Goal: Information Seeking & Learning: Learn about a topic

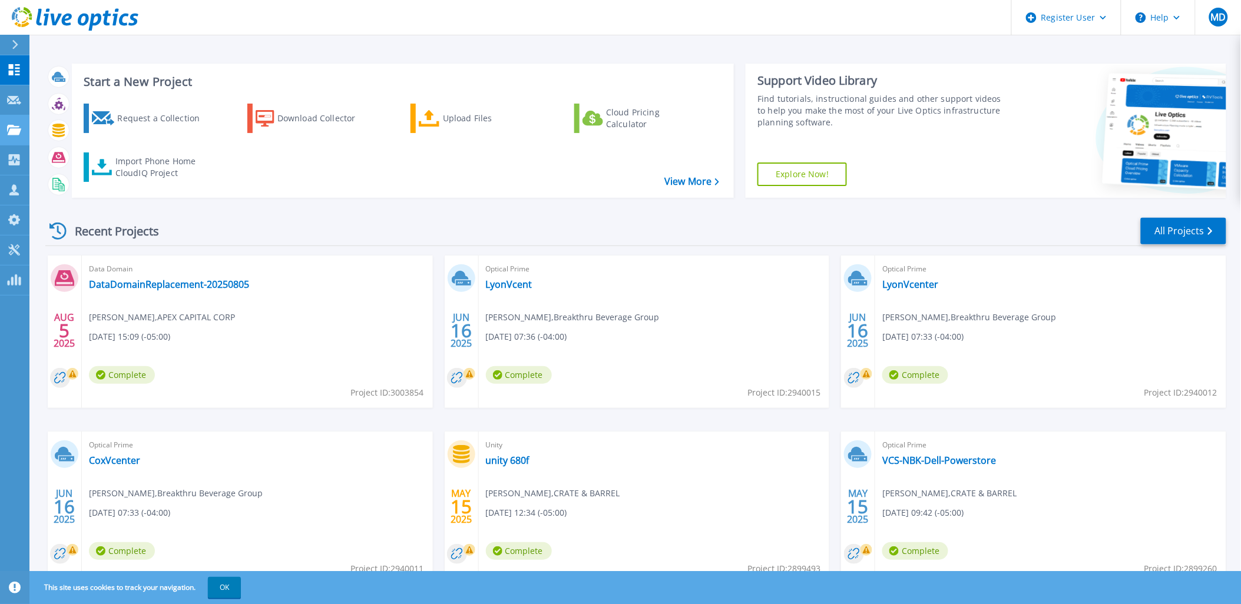
click at [8, 128] on icon at bounding box center [14, 130] width 14 height 10
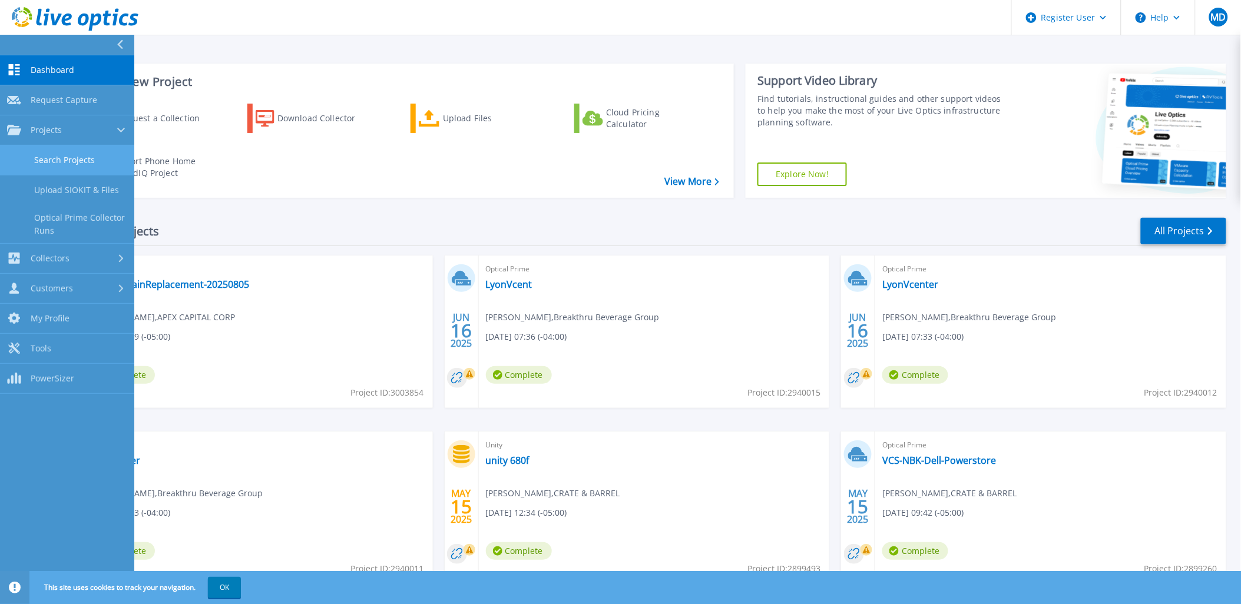
click at [58, 161] on link "Search Projects" at bounding box center [67, 160] width 134 height 30
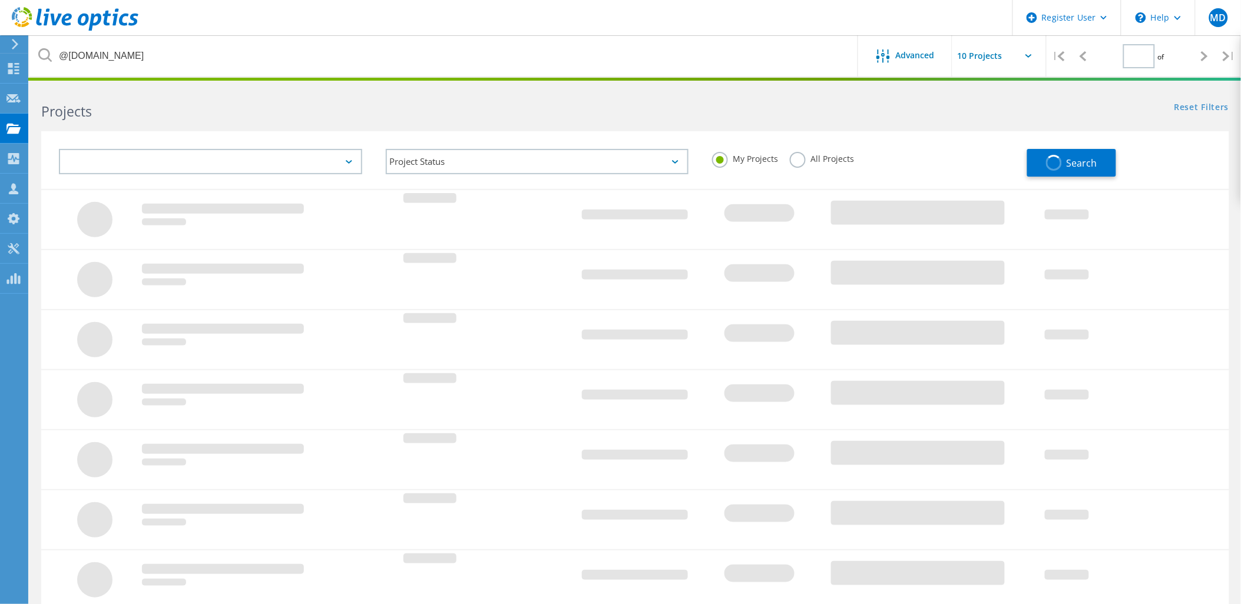
type input "1"
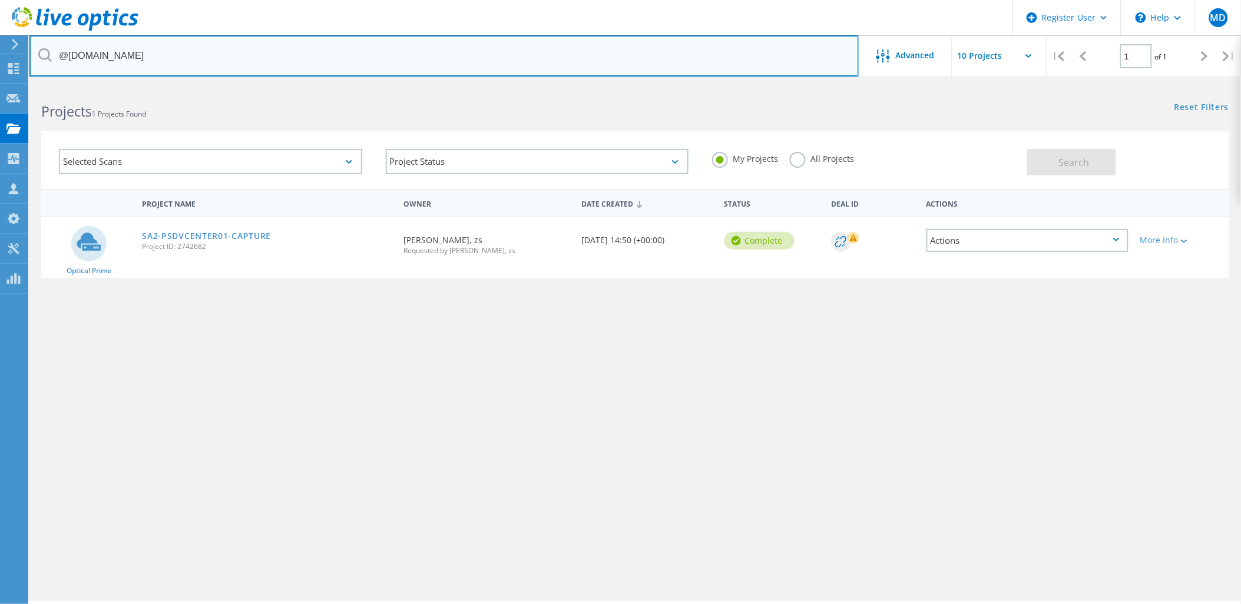
click at [148, 56] on input "@[DOMAIN_NAME]" at bounding box center [443, 55] width 829 height 41
click at [148, 56] on input "@zs.com" at bounding box center [443, 55] width 829 height 41
type input "@amrize.com"
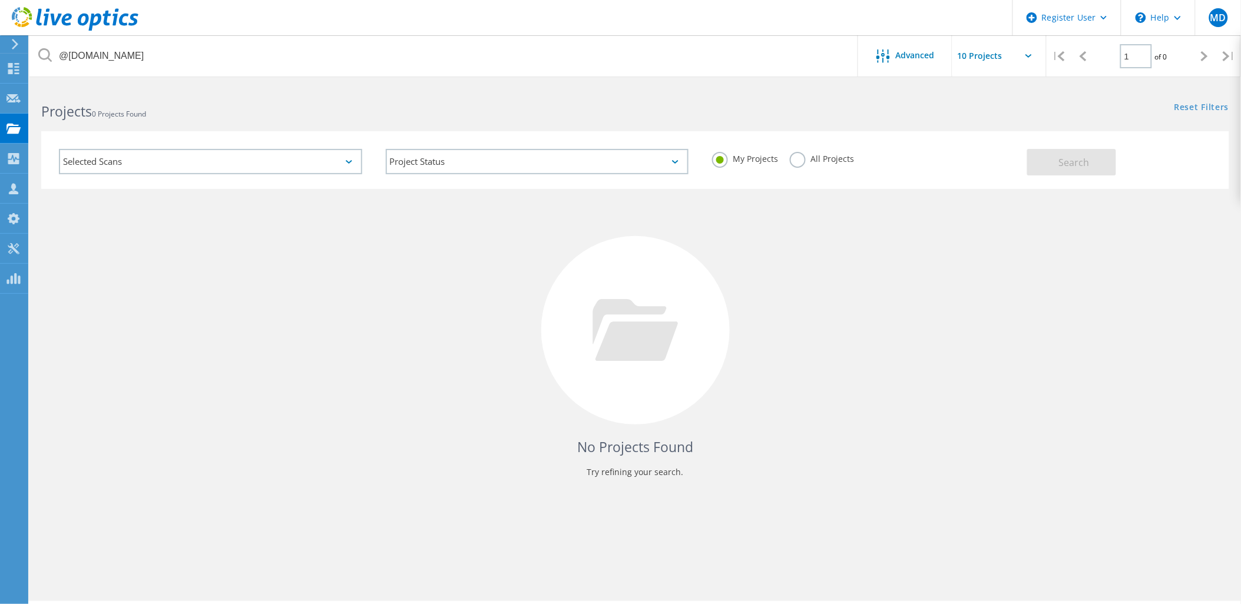
click at [778, 149] on div "My Projects All Projects" at bounding box center [863, 159] width 327 height 44
click at [786, 152] on div "My Projects All Projects" at bounding box center [863, 159] width 327 height 44
click at [790, 157] on label "All Projects" at bounding box center [822, 157] width 64 height 11
click at [0, 0] on input "All Projects" at bounding box center [0, 0] width 0 height 0
click at [1025, 163] on div "My Projects All Projects" at bounding box center [863, 159] width 327 height 44
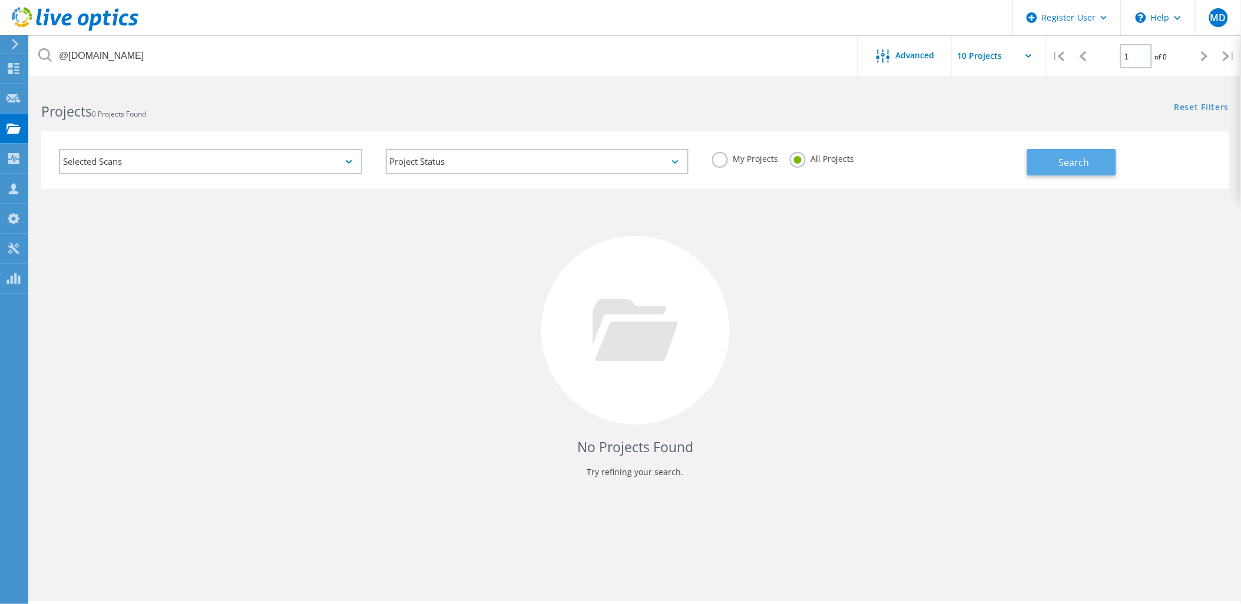
click at [1052, 165] on button "Search" at bounding box center [1071, 162] width 89 height 27
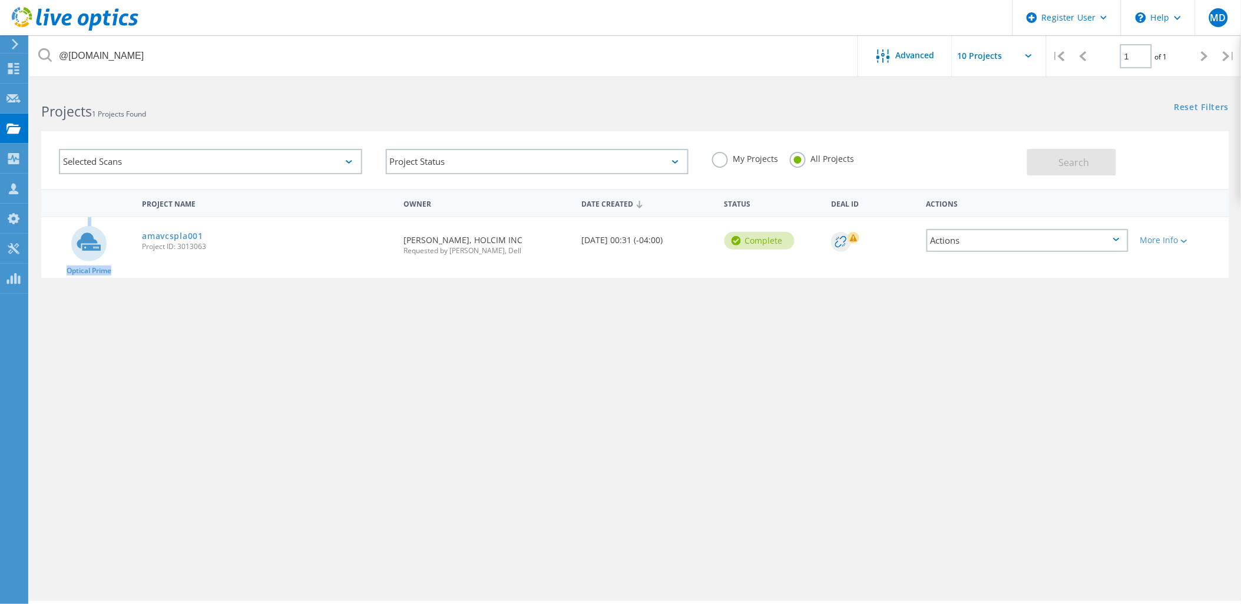
click at [185, 216] on div "Project Name Owner Date Created Status Deal Id Actions Optical Prime amavcspla0…" at bounding box center [635, 233] width 1188 height 89
drag, startPoint x: 186, startPoint y: 220, endPoint x: 184, endPoint y: 233, distance: 13.2
click at [184, 233] on link "amavcspla001" at bounding box center [172, 236] width 61 height 8
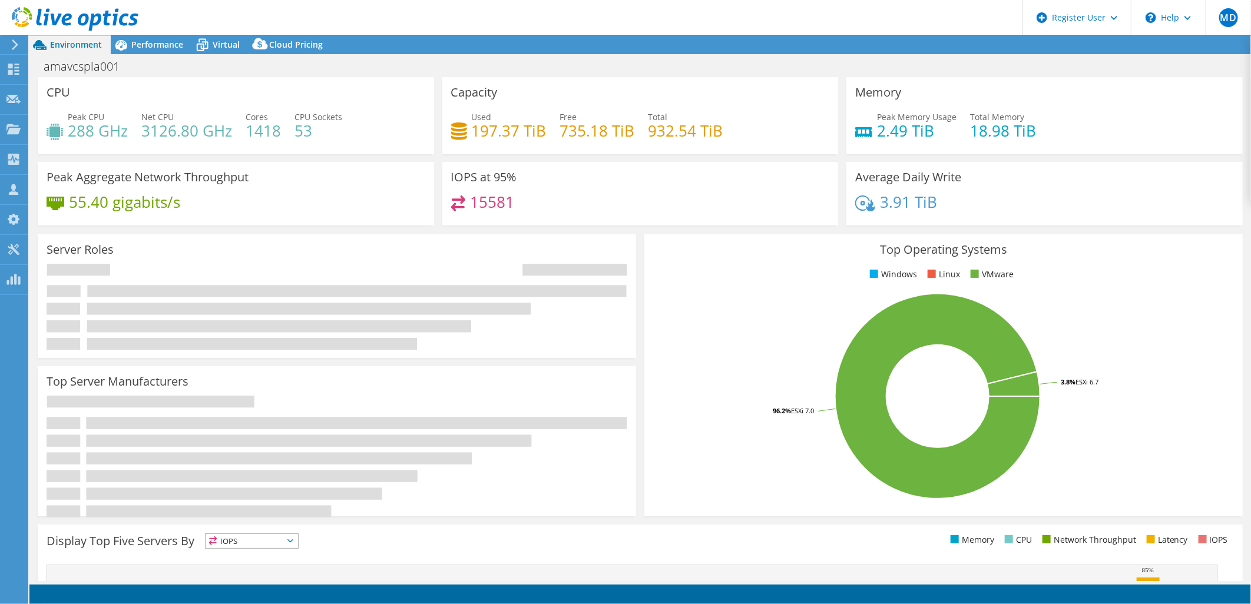
select select "USD"
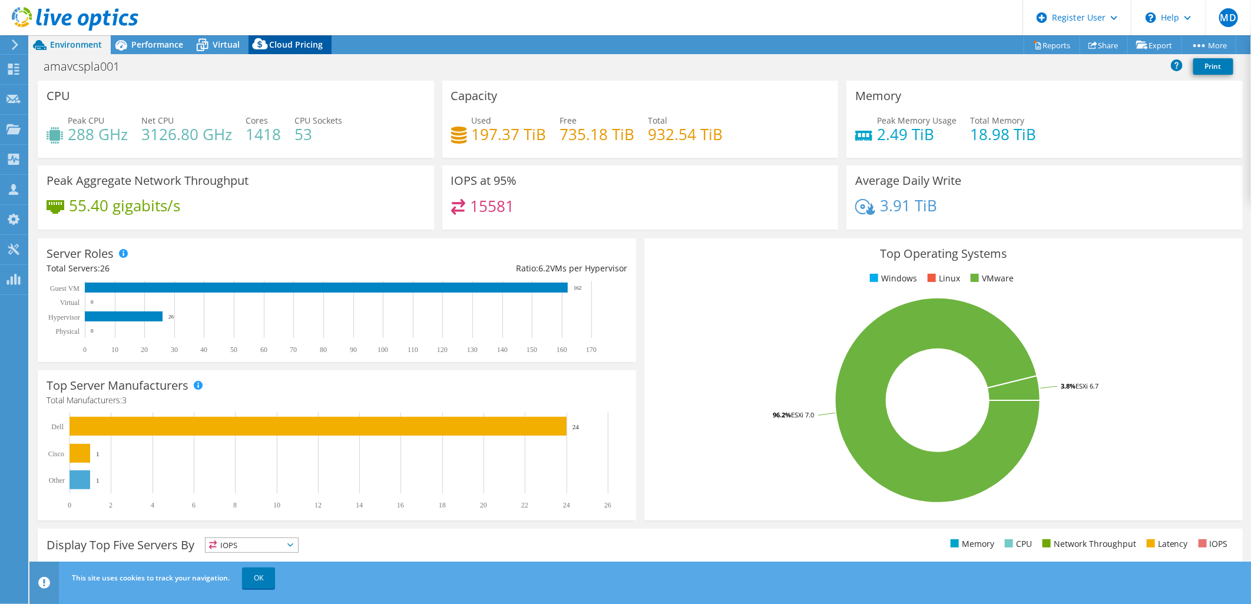
click at [279, 45] on span "Cloud Pricing" at bounding box center [296, 44] width 54 height 11
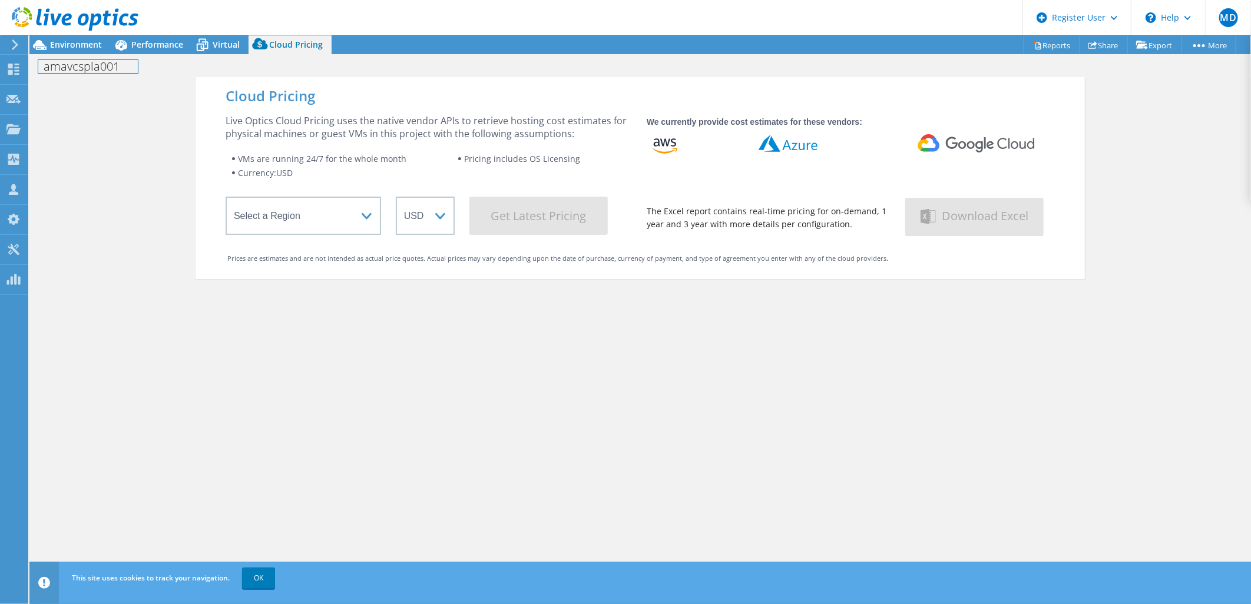
click at [128, 55] on div "amavcspla001 Print" at bounding box center [639, 66] width 1221 height 22
click at [150, 51] on div "Performance" at bounding box center [151, 44] width 81 height 19
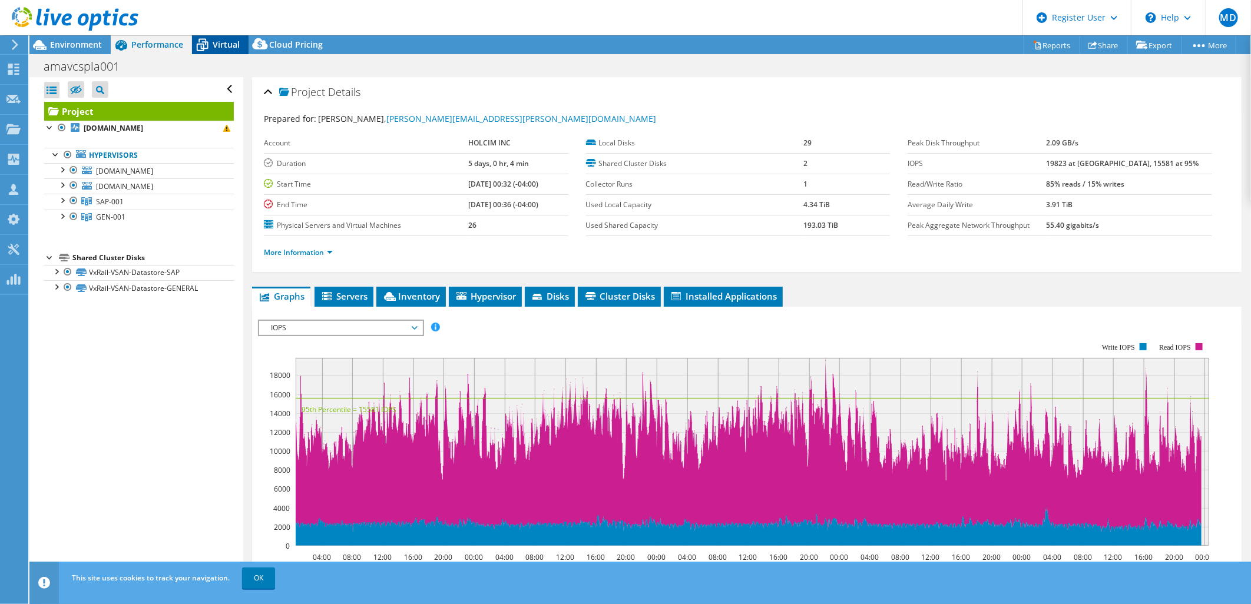
click at [216, 49] on span "Virtual" at bounding box center [226, 44] width 27 height 11
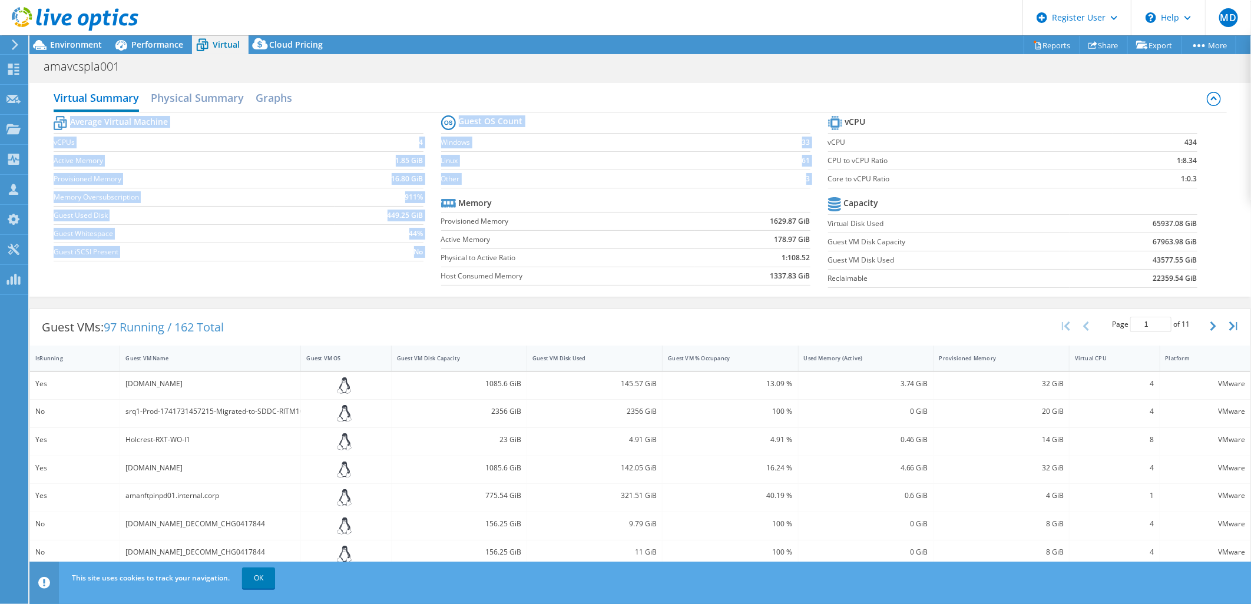
drag, startPoint x: 491, startPoint y: 204, endPoint x: 425, endPoint y: 203, distance: 66.6
click at [425, 203] on div "Average Virtual Machine vCPUs 4 Active Memory 1.85 GiB Provisioned Memory 16.80…" at bounding box center [640, 202] width 1172 height 181
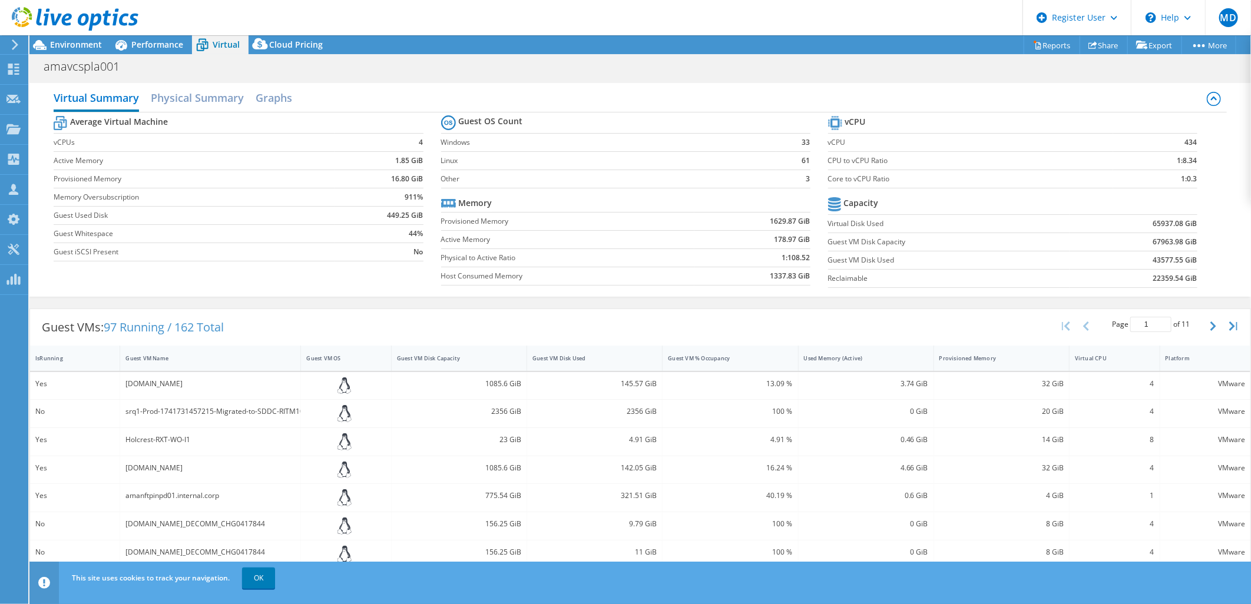
drag, startPoint x: 425, startPoint y: 203, endPoint x: 515, endPoint y: 107, distance: 132.1
click at [515, 107] on div "Virtual Summary Physical Summary Graphs" at bounding box center [640, 99] width 1172 height 27
click at [283, 45] on span "Cloud Pricing" at bounding box center [296, 44] width 54 height 11
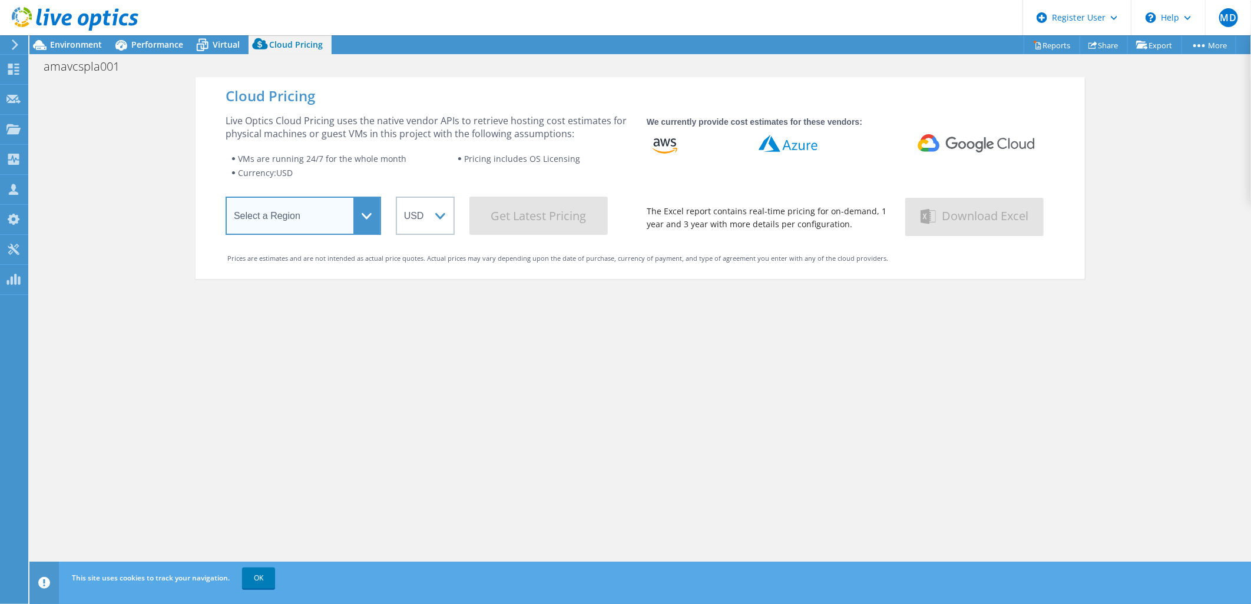
click at [339, 225] on select "Select a Region Asia Pacific (Hong Kong) Asia Pacific (Mumbai) Asia Pacific (Se…" at bounding box center [303, 216] width 155 height 38
select select "USEast"
click at [226, 199] on select "Select a Region Asia Pacific (Hong Kong) Asia Pacific (Mumbai) Asia Pacific (Se…" at bounding box center [303, 216] width 155 height 38
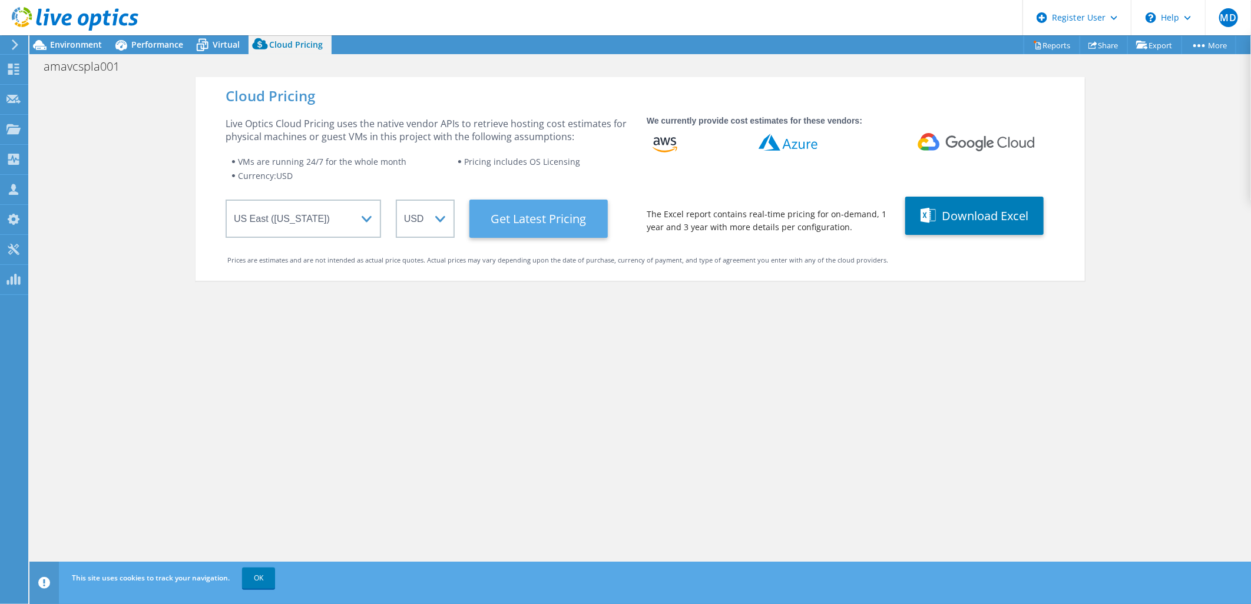
click at [540, 221] on Latest "Get Latest Pricing" at bounding box center [538, 219] width 138 height 38
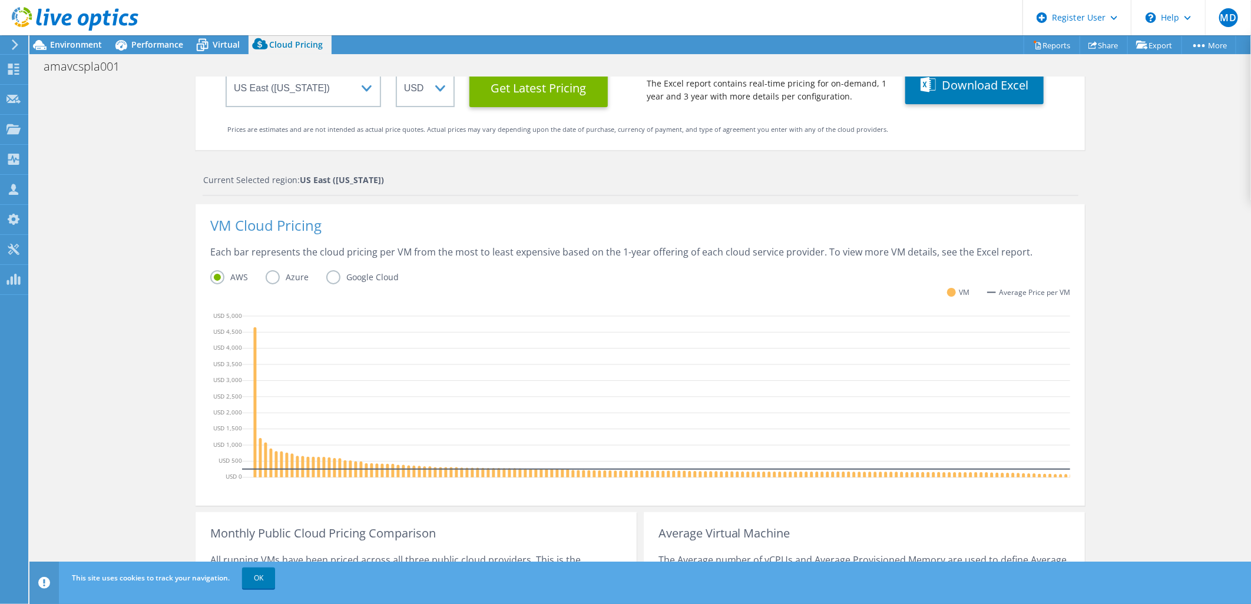
scroll to position [291, 0]
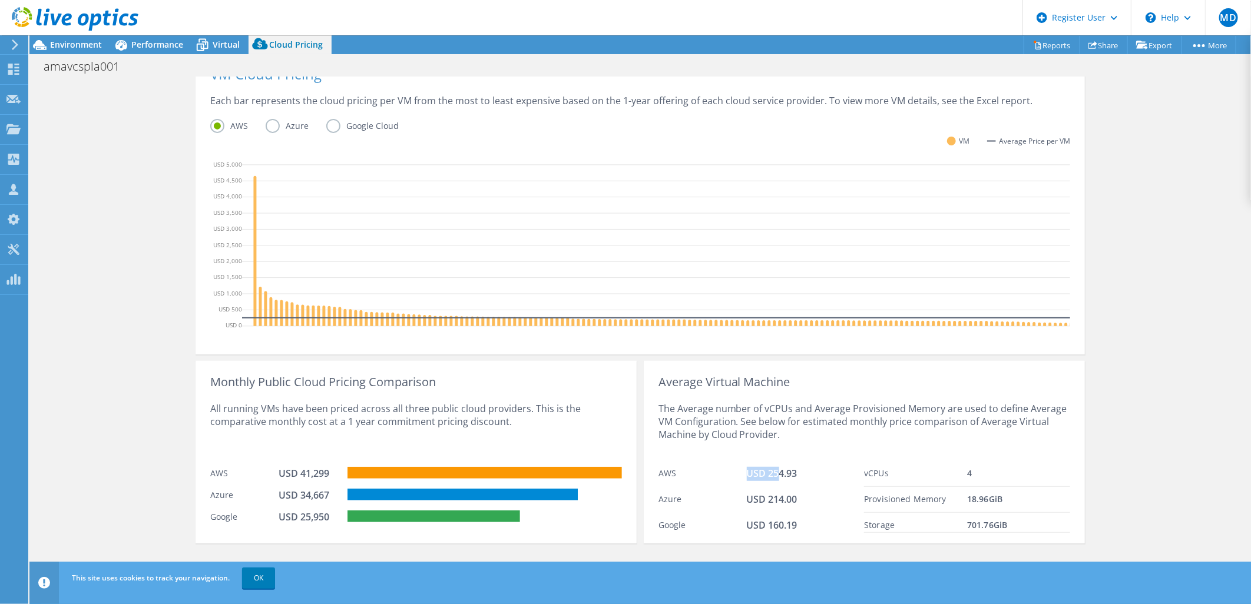
drag, startPoint x: 756, startPoint y: 474, endPoint x: 774, endPoint y: 478, distance: 18.6
click at [774, 478] on div "AWS USD 254.93" at bounding box center [761, 474] width 206 height 26
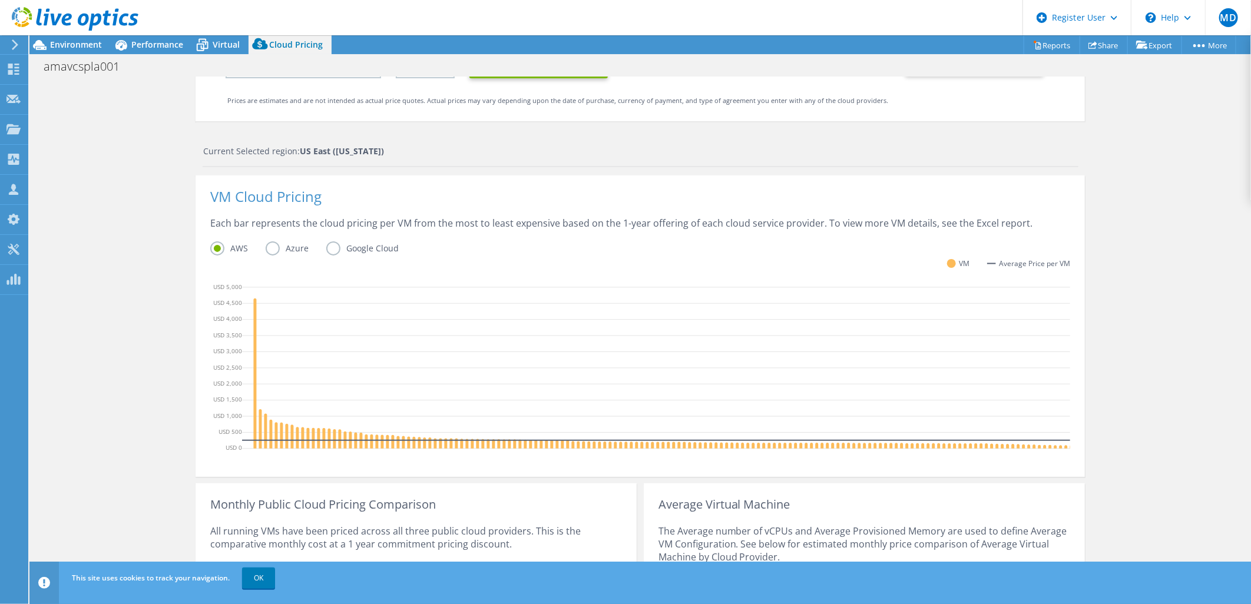
scroll to position [261, 0]
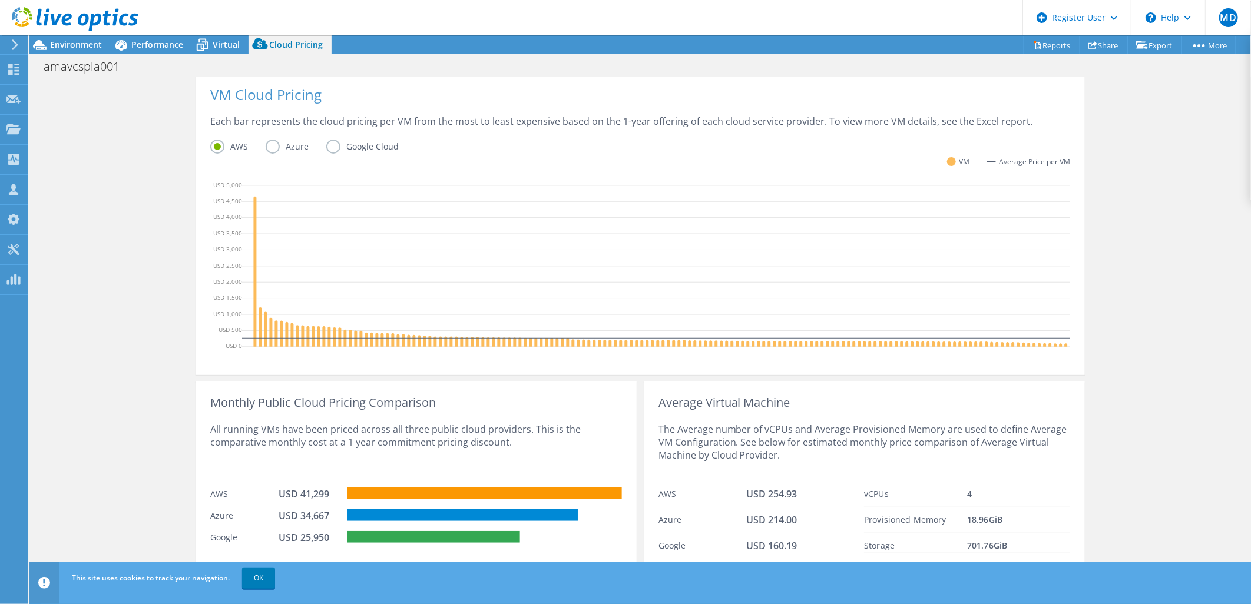
click at [290, 153] on label "Azure" at bounding box center [296, 147] width 61 height 14
click at [0, 0] on input "Azure" at bounding box center [0, 0] width 0 height 0
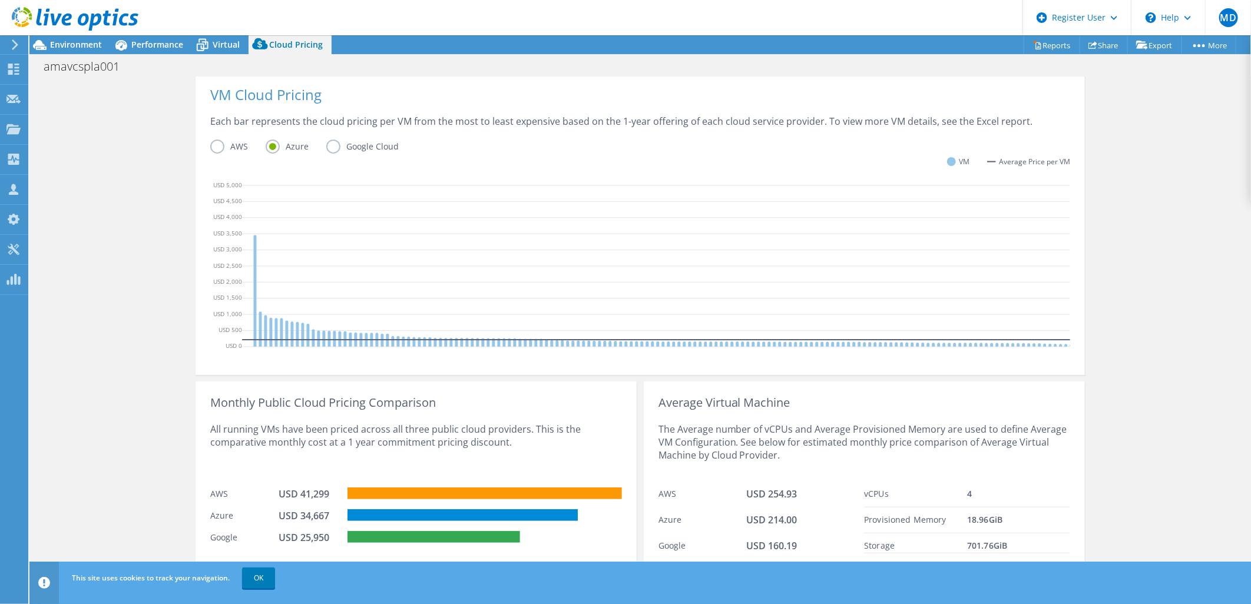
click at [286, 148] on label "Azure" at bounding box center [296, 147] width 61 height 14
click at [0, 0] on input "Azure" at bounding box center [0, 0] width 0 height 0
click at [357, 150] on label "Google Cloud" at bounding box center [371, 147] width 90 height 14
click at [0, 0] on input "Google Cloud" at bounding box center [0, 0] width 0 height 0
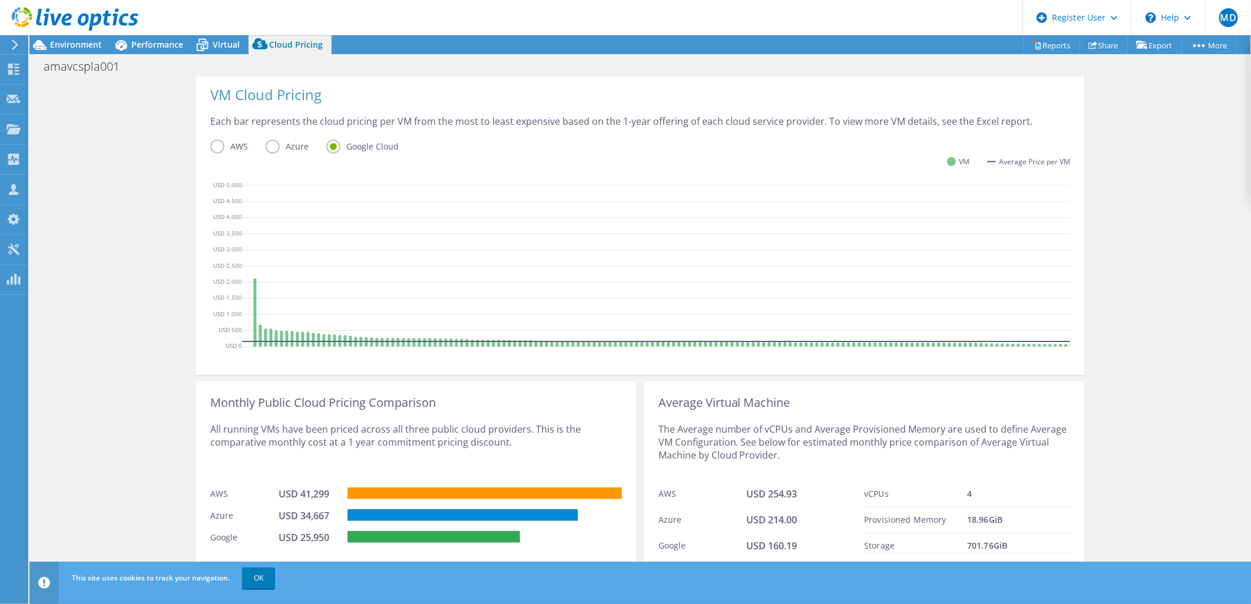
click at [226, 125] on div "Each bar represents the cloud pricing per VM from the most to least expensive b…" at bounding box center [640, 127] width 860 height 25
click at [214, 140] on label "AWS" at bounding box center [237, 147] width 55 height 14
click at [0, 0] on input "AWS" at bounding box center [0, 0] width 0 height 0
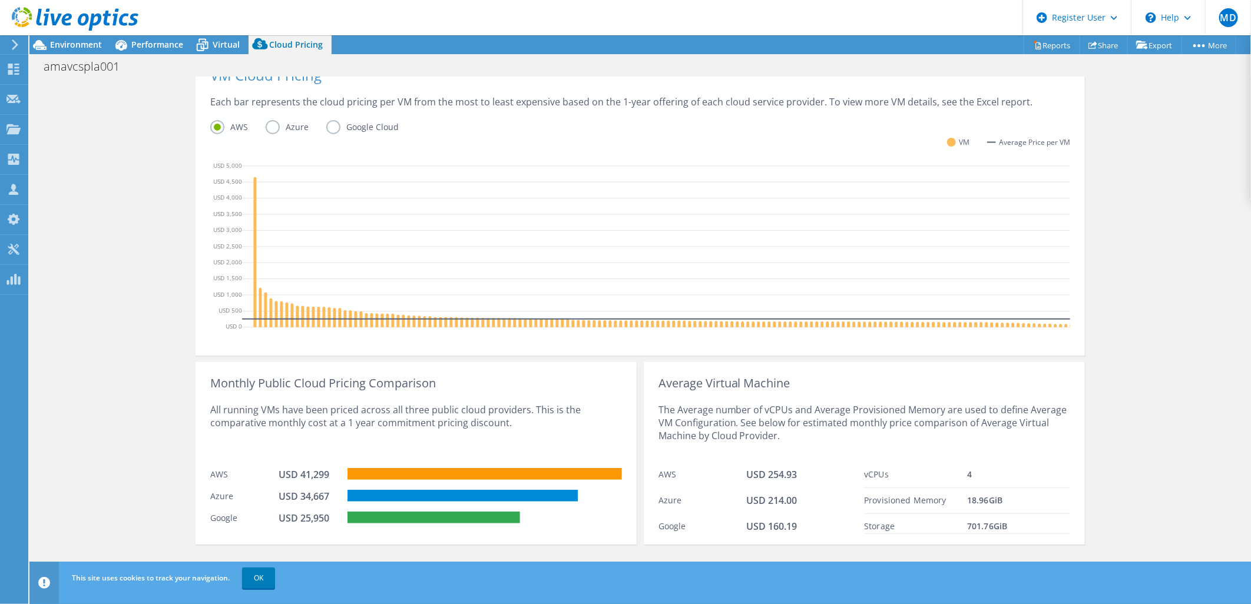
scroll to position [291, 0]
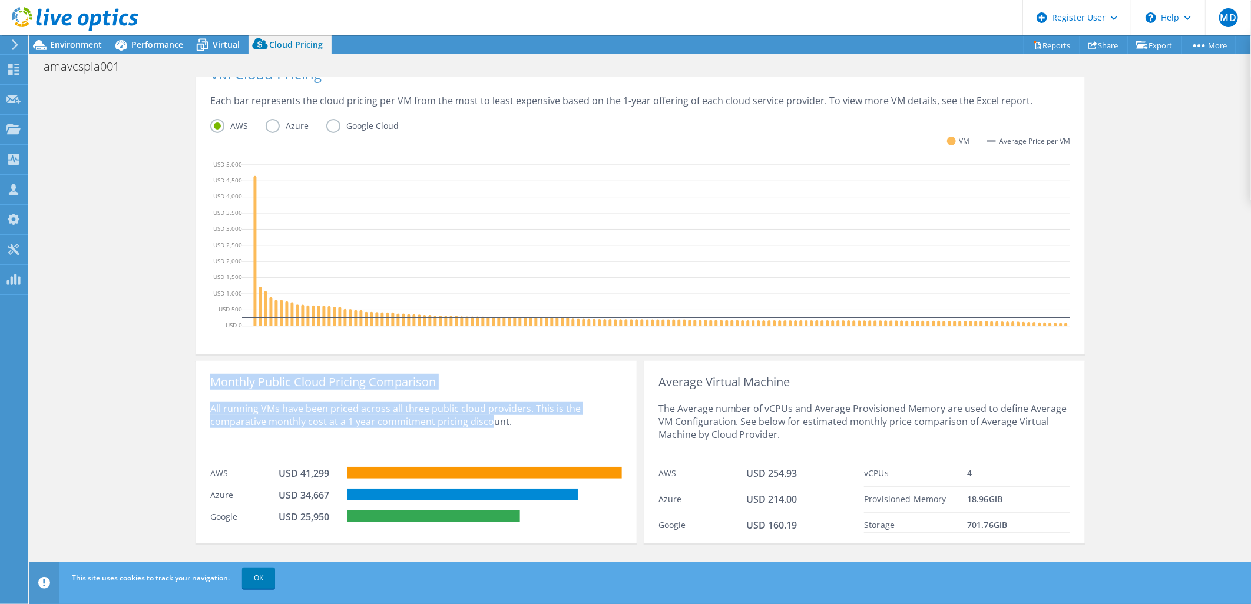
drag, startPoint x: 208, startPoint y: 387, endPoint x: 483, endPoint y: 445, distance: 281.1
click at [483, 445] on div "Monthly Public Cloud Pricing Comparison All running VMs have been priced across…" at bounding box center [416, 452] width 441 height 183
drag, startPoint x: 483, startPoint y: 445, endPoint x: 474, endPoint y: 445, distance: 9.4
click at [474, 445] on div "All running VMs have been priced across all three public cloud providers. This …" at bounding box center [416, 425] width 412 height 72
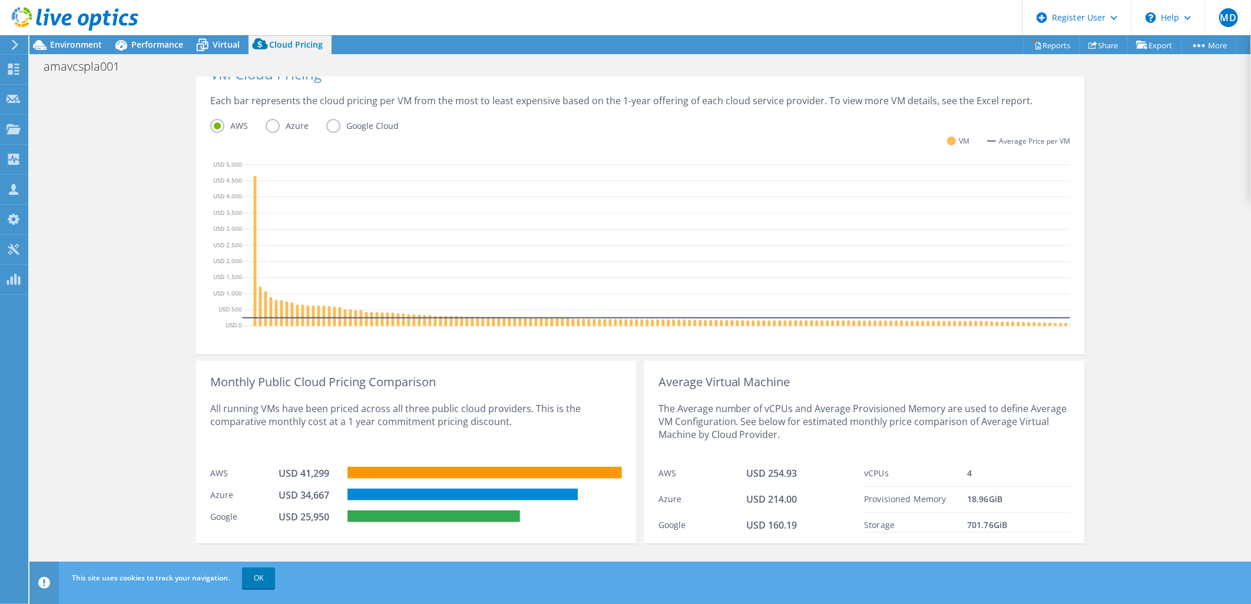
click at [495, 434] on div "All running VMs have been priced across all three public cloud providers. This …" at bounding box center [416, 425] width 412 height 72
drag, startPoint x: 204, startPoint y: 473, endPoint x: 313, endPoint y: 473, distance: 109.5
click at [313, 473] on div "Monthly Public Cloud Pricing Comparison All running VMs have been priced across…" at bounding box center [416, 452] width 441 height 183
click at [260, 409] on div "All running VMs have been priced across all three public cloud providers. This …" at bounding box center [416, 425] width 412 height 72
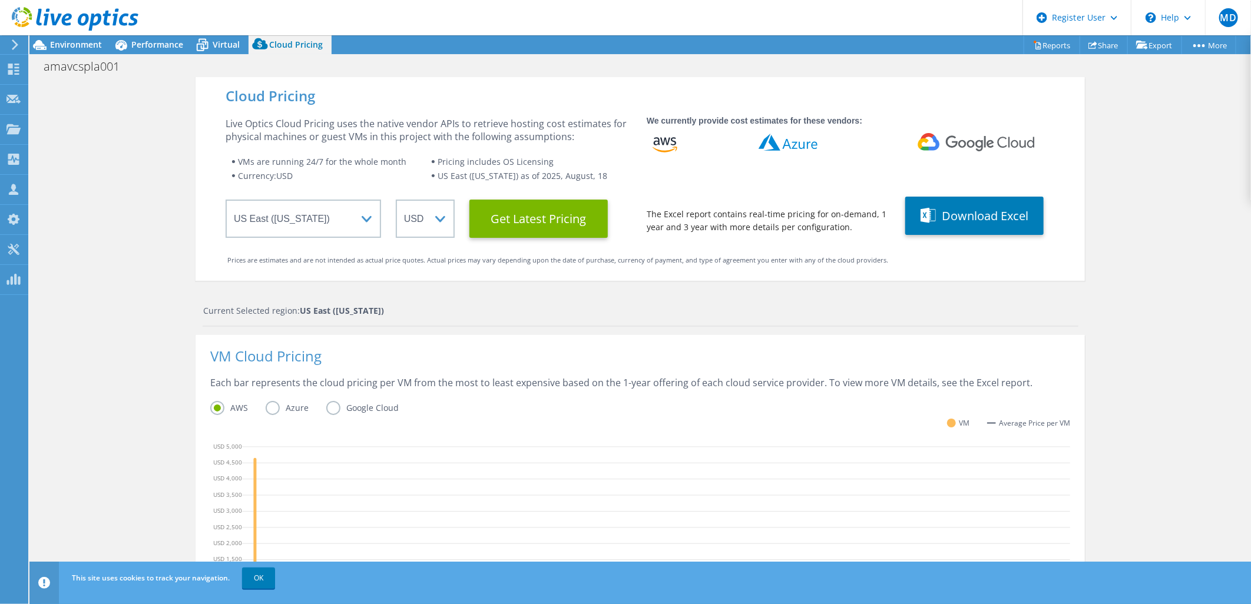
scroll to position [0, 0]
click at [167, 55] on div "amavcspla001 Print" at bounding box center [639, 66] width 1221 height 22
click at [163, 55] on div "amavcspla001 Print" at bounding box center [639, 66] width 1221 height 22
click at [161, 54] on div "Performance" at bounding box center [151, 44] width 81 height 19
click at [155, 45] on span "Performance" at bounding box center [157, 44] width 52 height 11
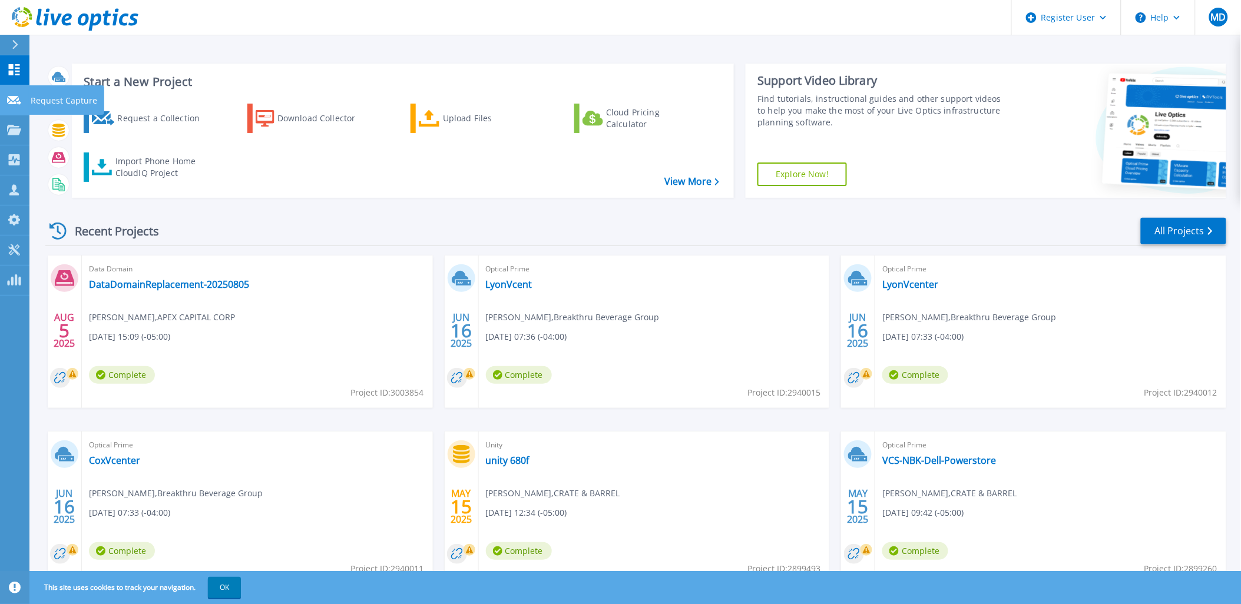
click at [25, 107] on link "Request Capture Request Capture" at bounding box center [14, 100] width 29 height 30
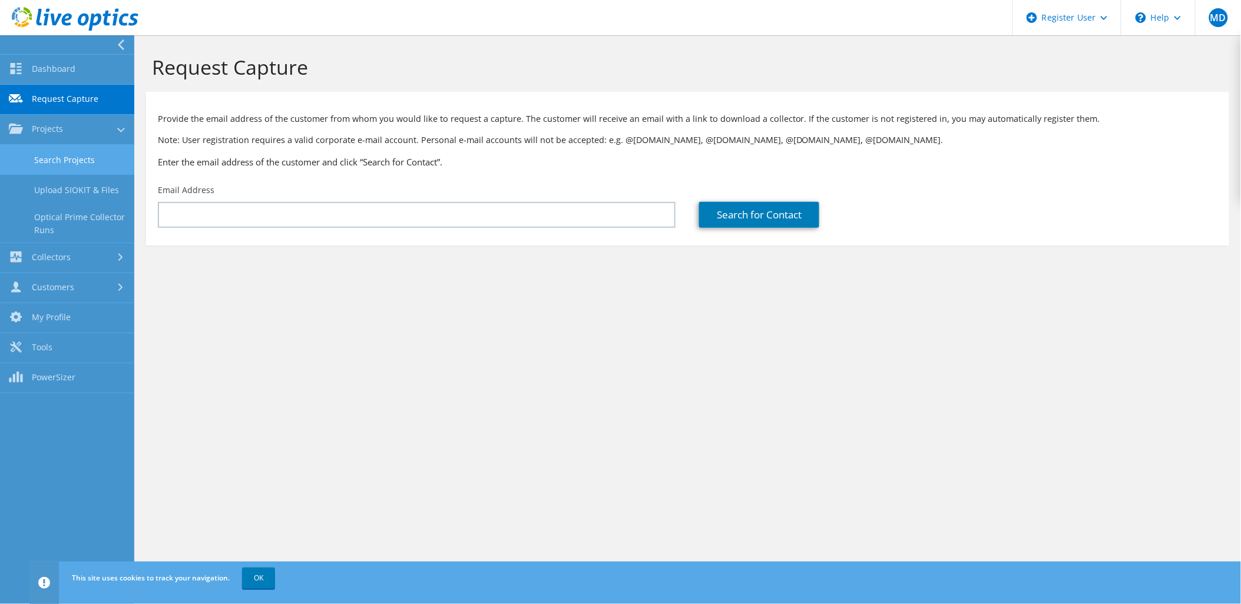
click at [46, 157] on link "Search Projects" at bounding box center [67, 160] width 134 height 30
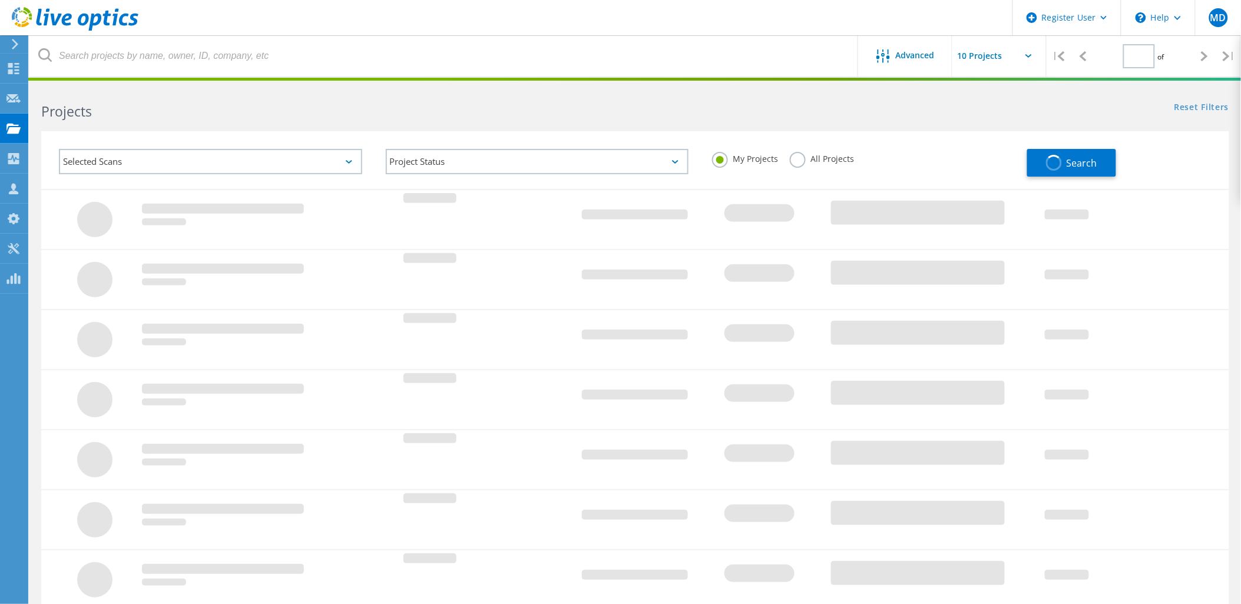
type input "1"
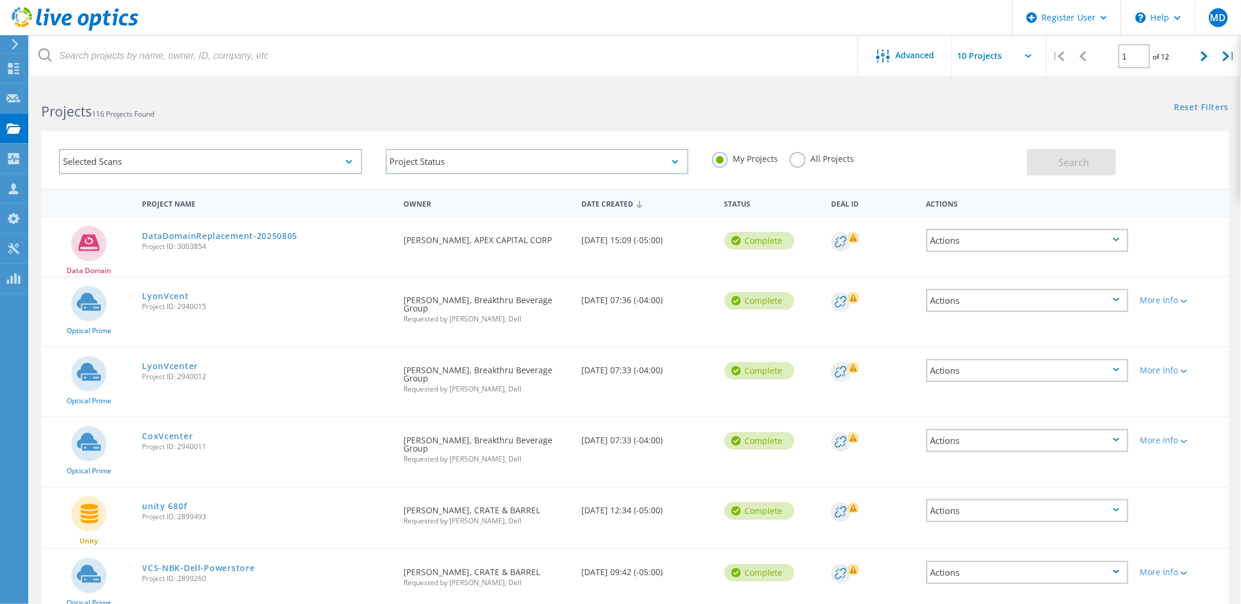
drag, startPoint x: 393, startPoint y: 233, endPoint x: 550, endPoint y: 239, distance: 156.8
click at [550, 239] on div "Data Domain DataDomainReplacement-20250805 Project ID: 3003854 Requested By [PE…" at bounding box center [635, 246] width 1188 height 59
click at [549, 239] on div "Requested By Mark Gillings, APEX CAPITAL CORP" at bounding box center [487, 236] width 178 height 39
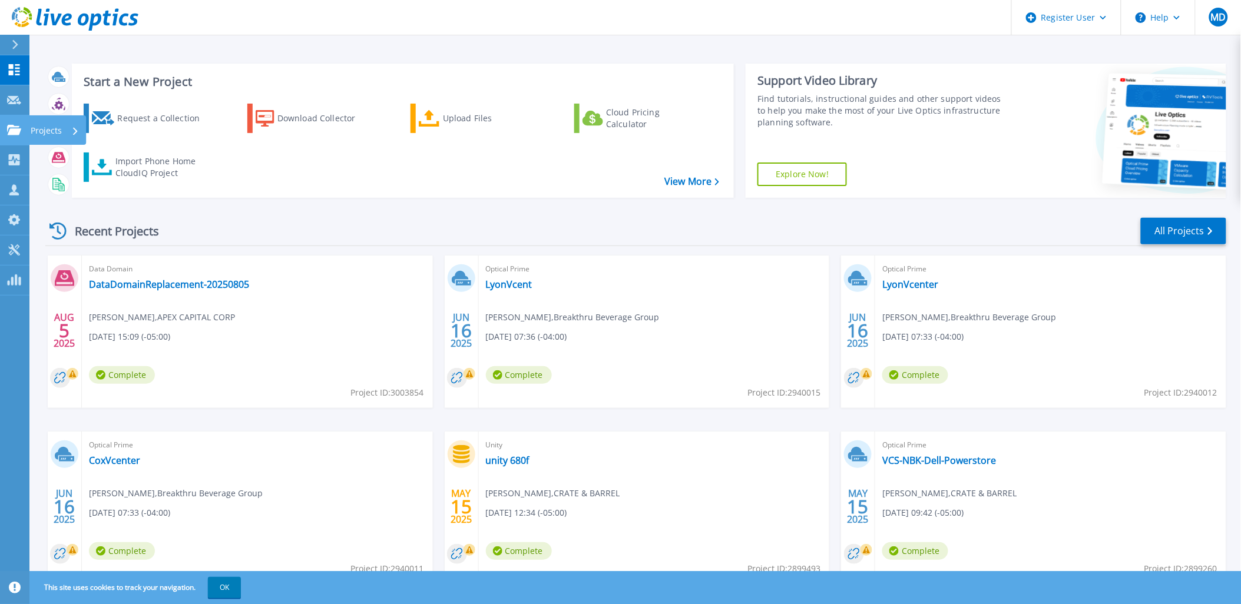
click at [25, 127] on link "Projects Projects" at bounding box center [14, 130] width 29 height 30
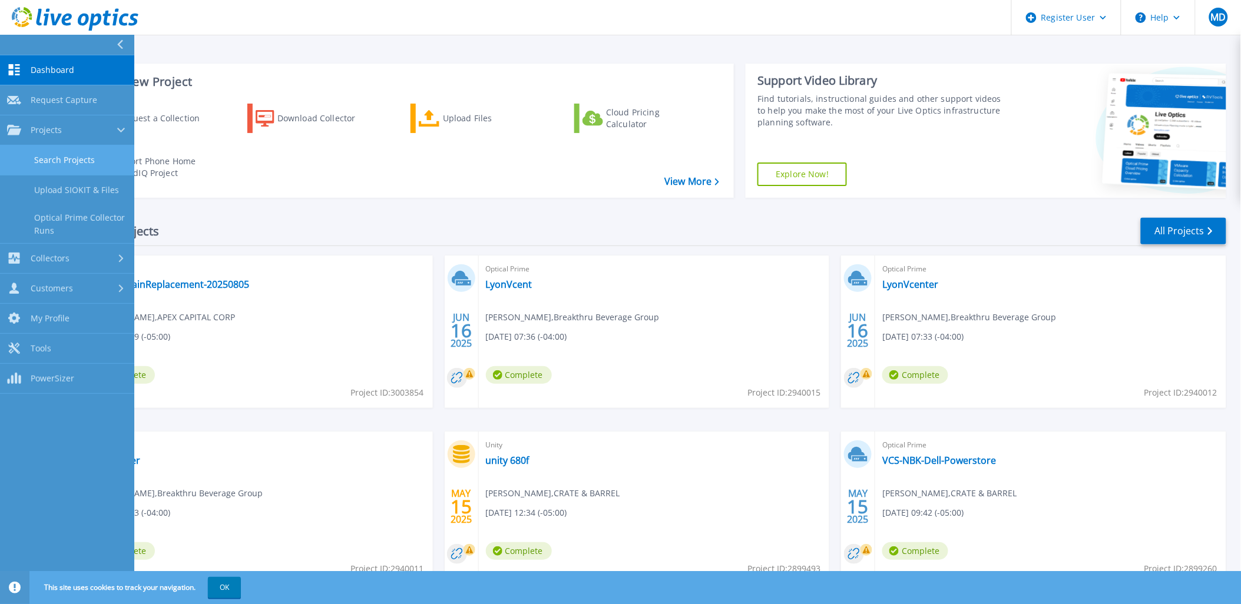
click at [48, 151] on link "Search Projects" at bounding box center [67, 160] width 134 height 30
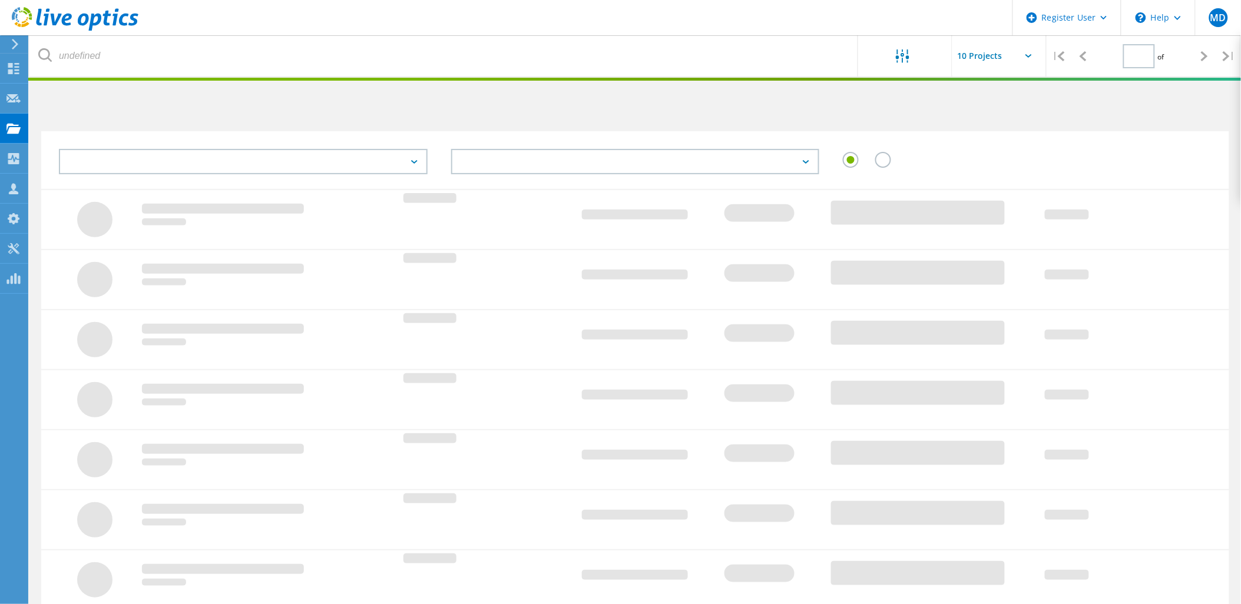
type input "1"
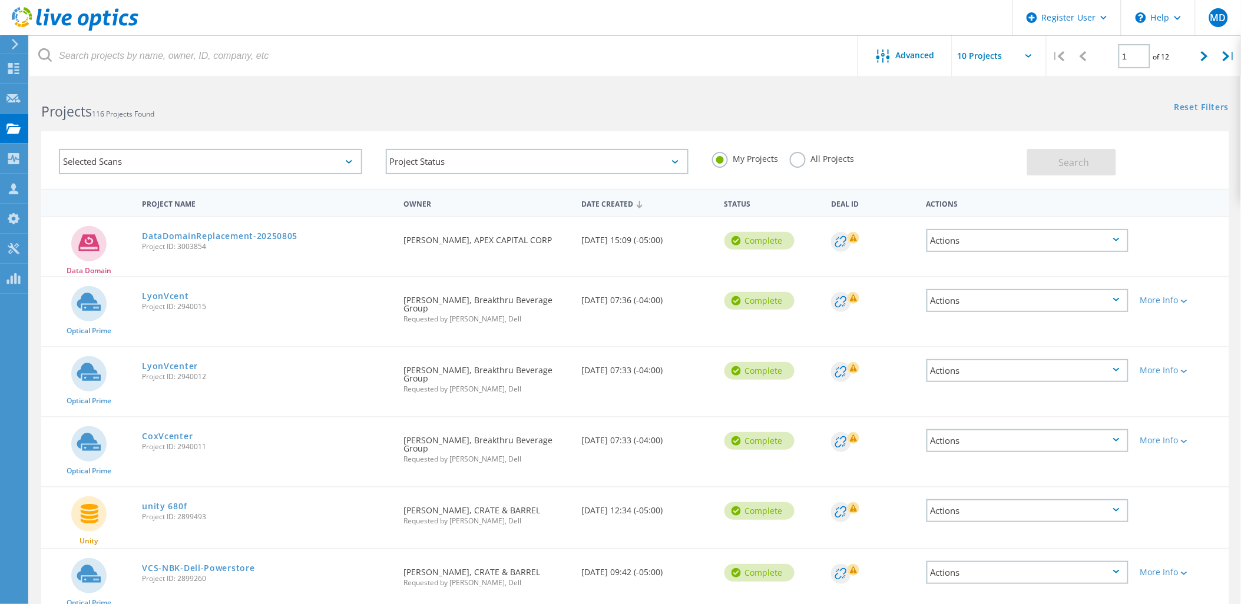
click at [837, 162] on label "All Projects" at bounding box center [822, 157] width 64 height 11
click at [0, 0] on input "All Projects" at bounding box center [0, 0] width 0 height 0
click at [193, 28] on header "Register User \n Help Explore Helpful Articles Contact Support MD Dell User [PE…" at bounding box center [620, 17] width 1241 height 35
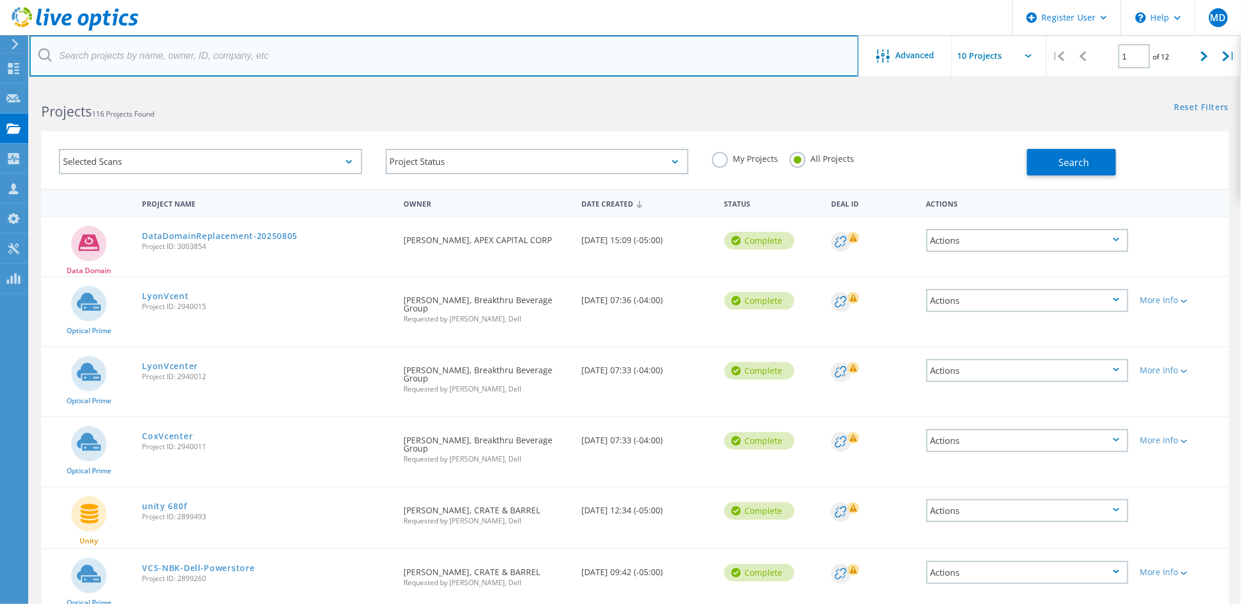
click at [191, 44] on input "text" at bounding box center [443, 55] width 829 height 41
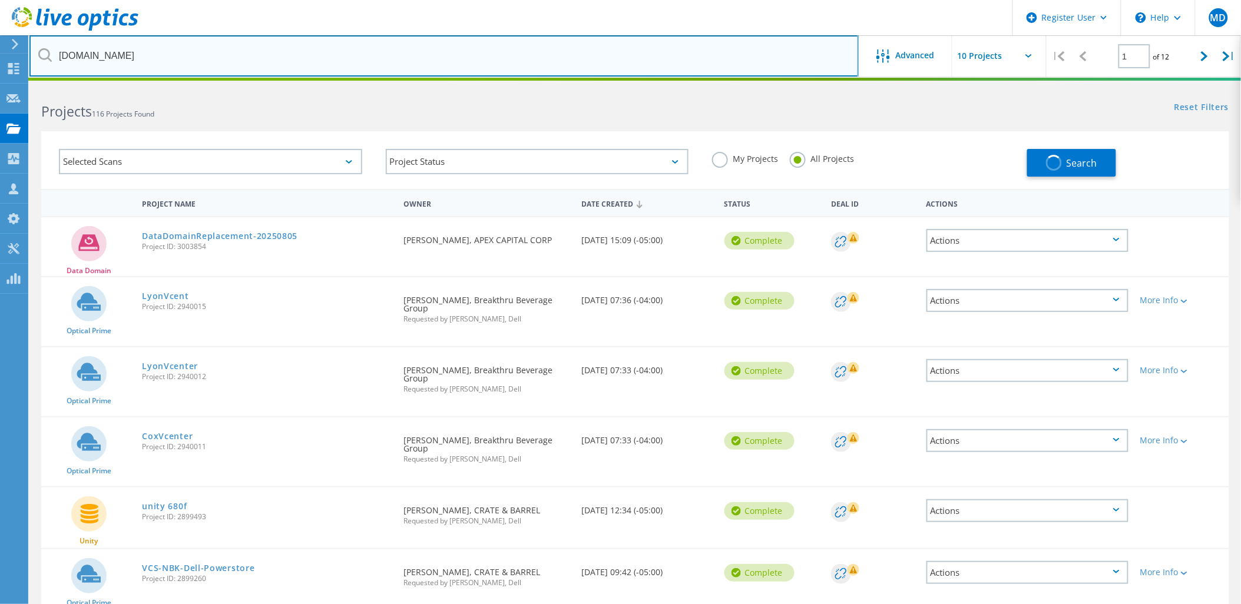
type input "amrize.com"
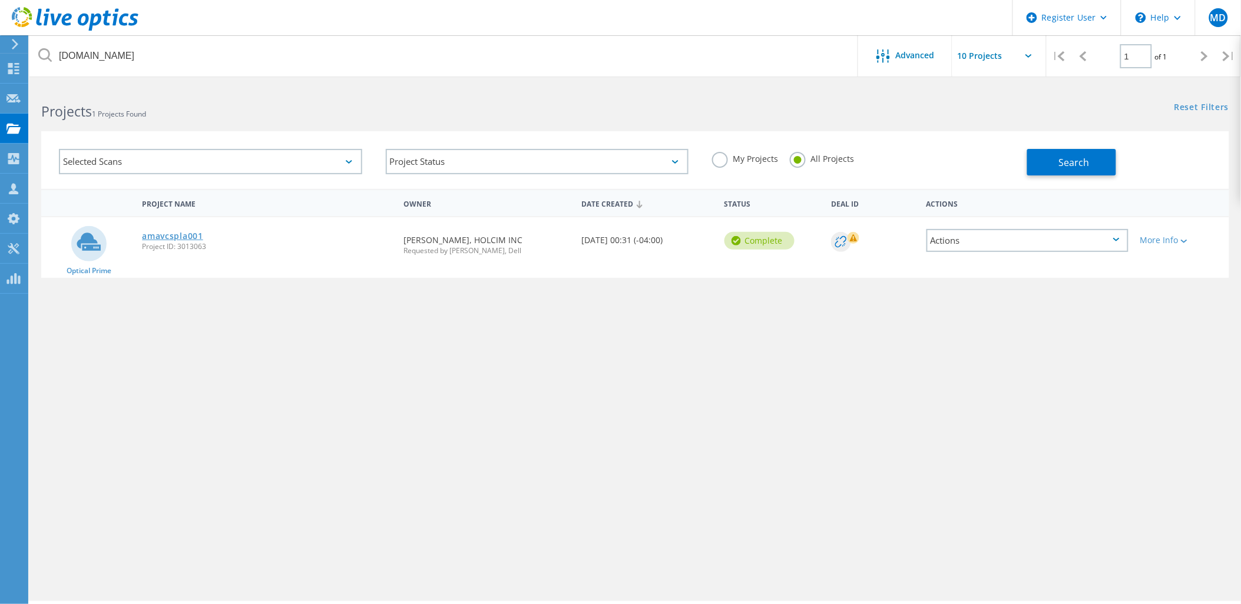
click at [184, 232] on link "amavcspla001" at bounding box center [172, 236] width 61 height 8
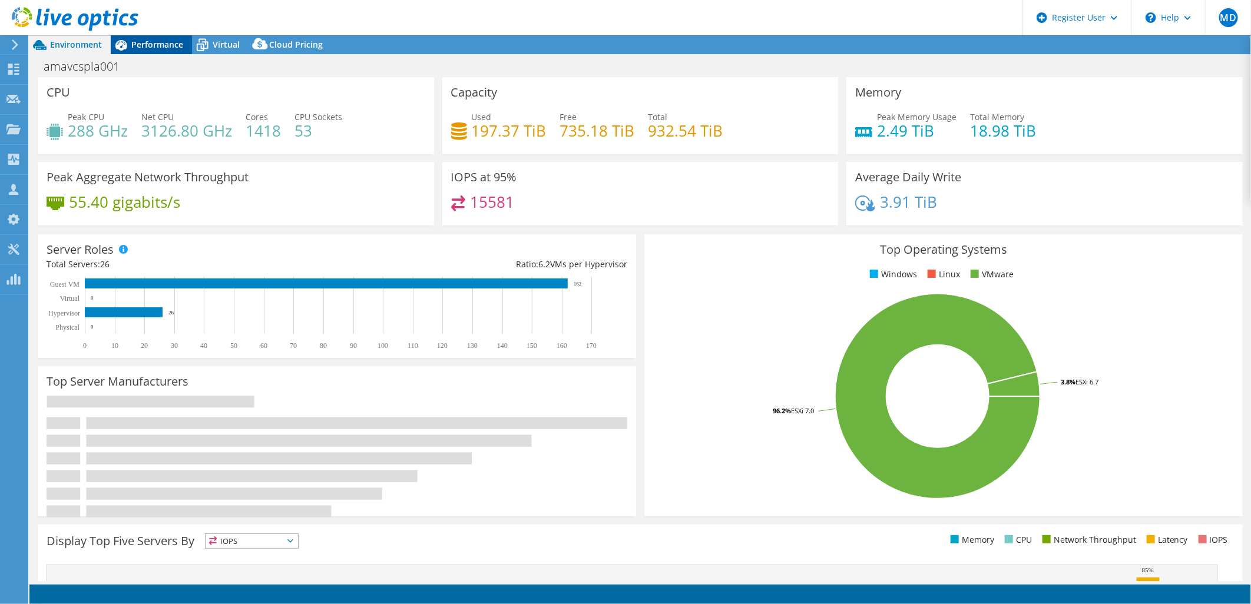
select select "USEast"
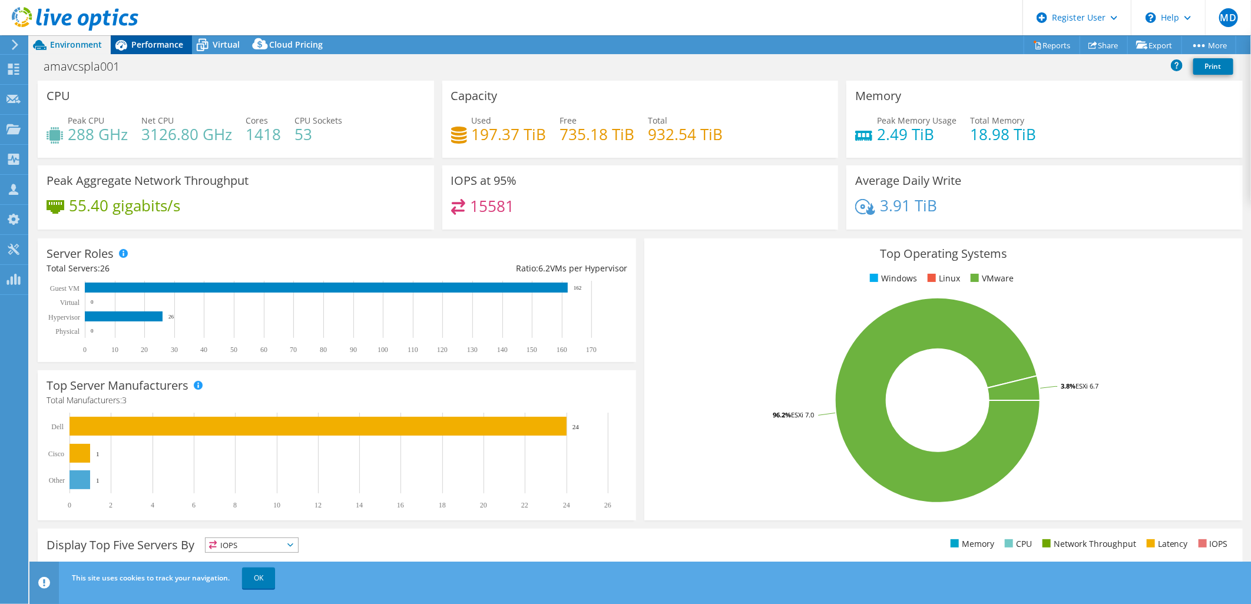
click at [166, 48] on span "Performance" at bounding box center [157, 44] width 52 height 11
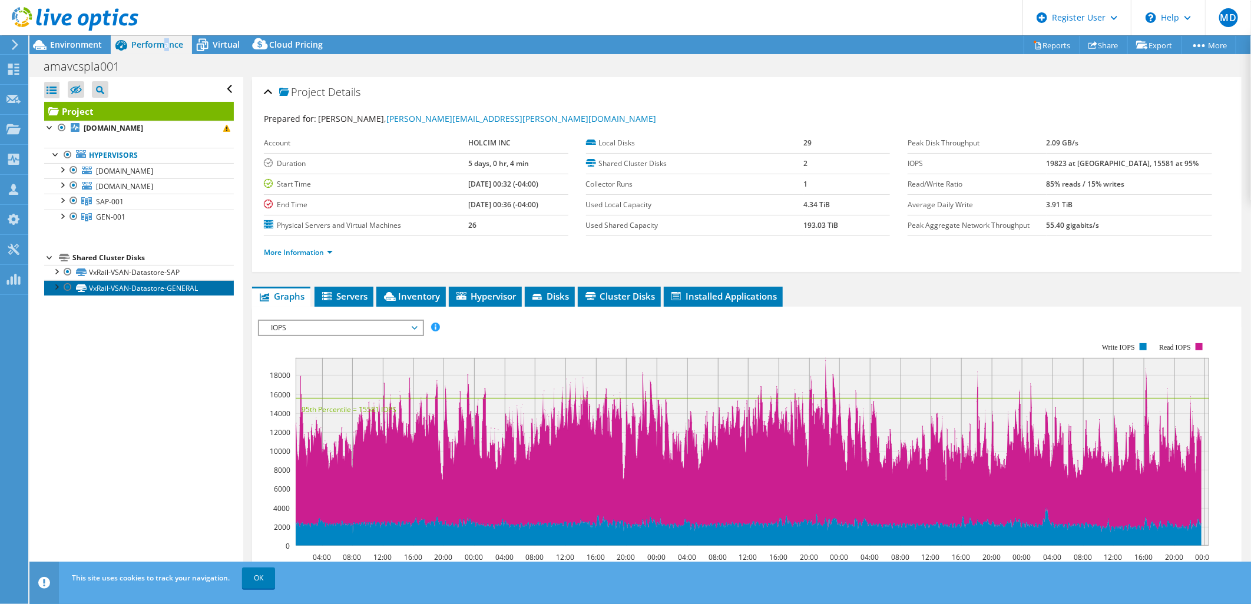
click at [154, 290] on link "VxRail-VSAN-Datastore-GENERAL" at bounding box center [139, 287] width 190 height 15
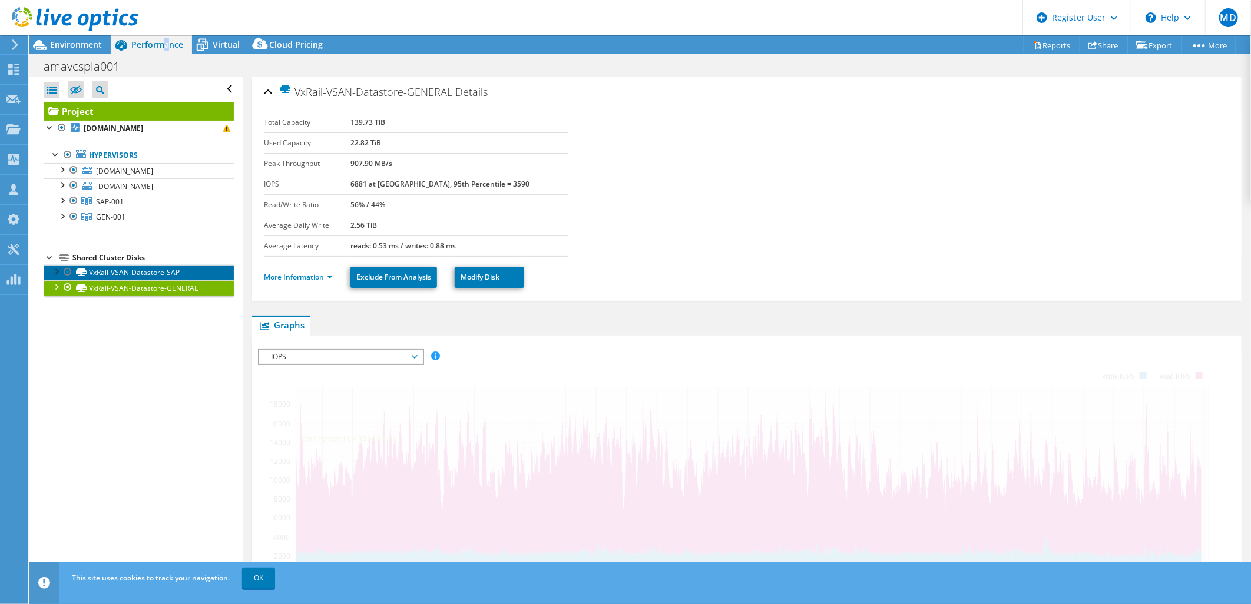
click at [162, 277] on link "VxRail-VSAN-Datastore-SAP" at bounding box center [139, 272] width 190 height 15
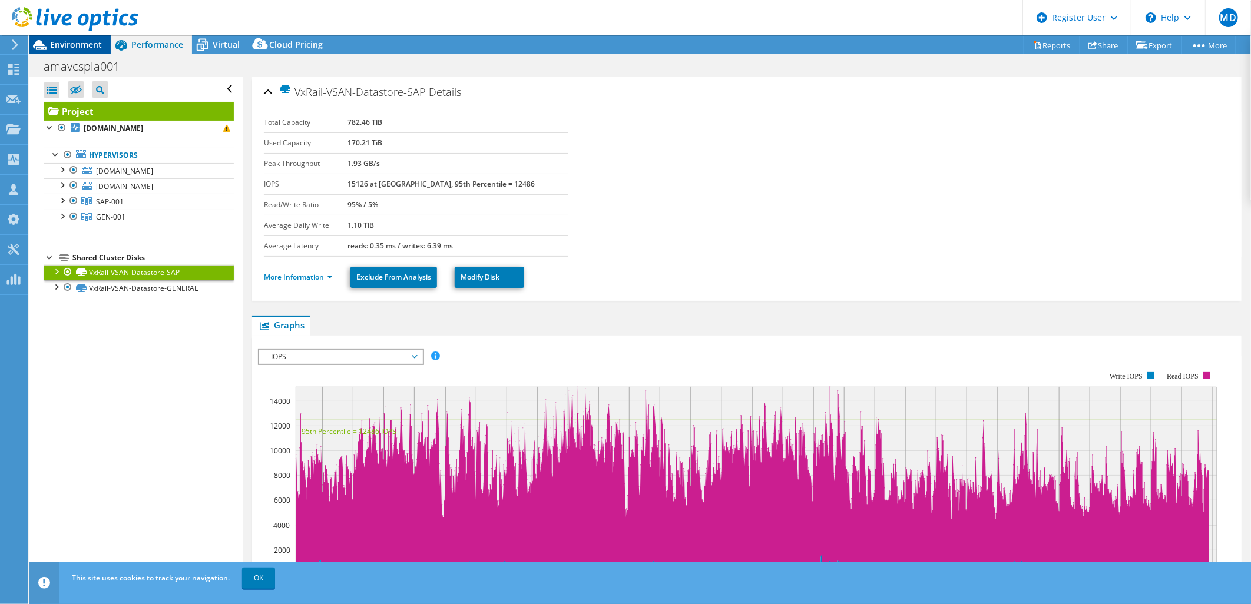
click at [57, 41] on span "Environment" at bounding box center [76, 44] width 52 height 11
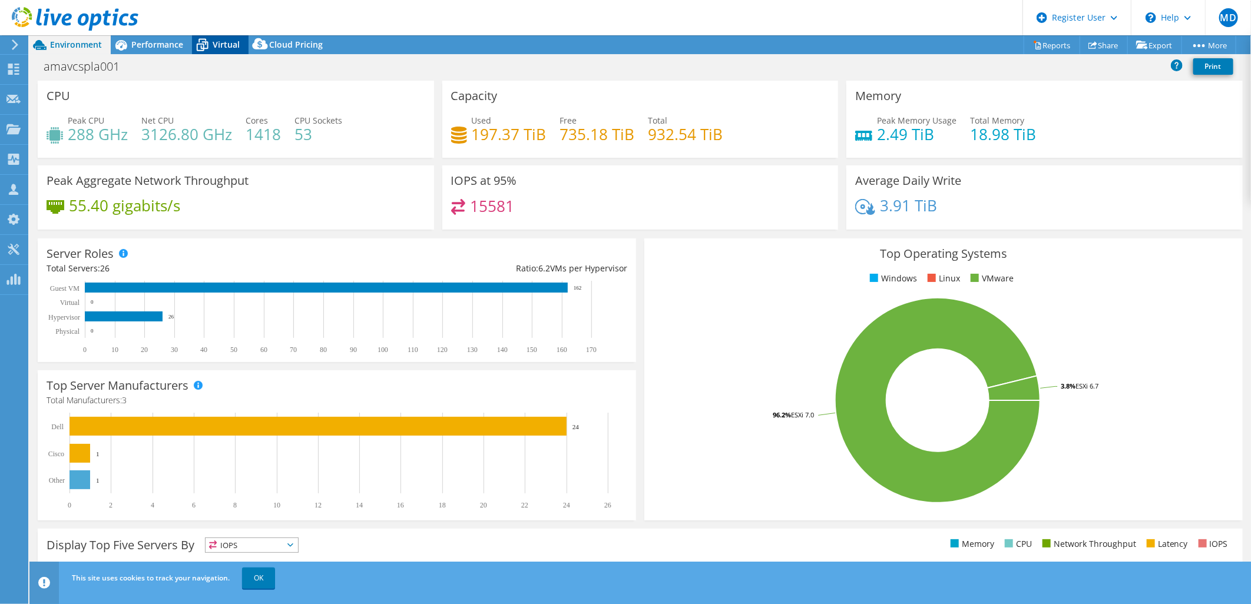
click at [216, 44] on span "Virtual" at bounding box center [226, 44] width 27 height 11
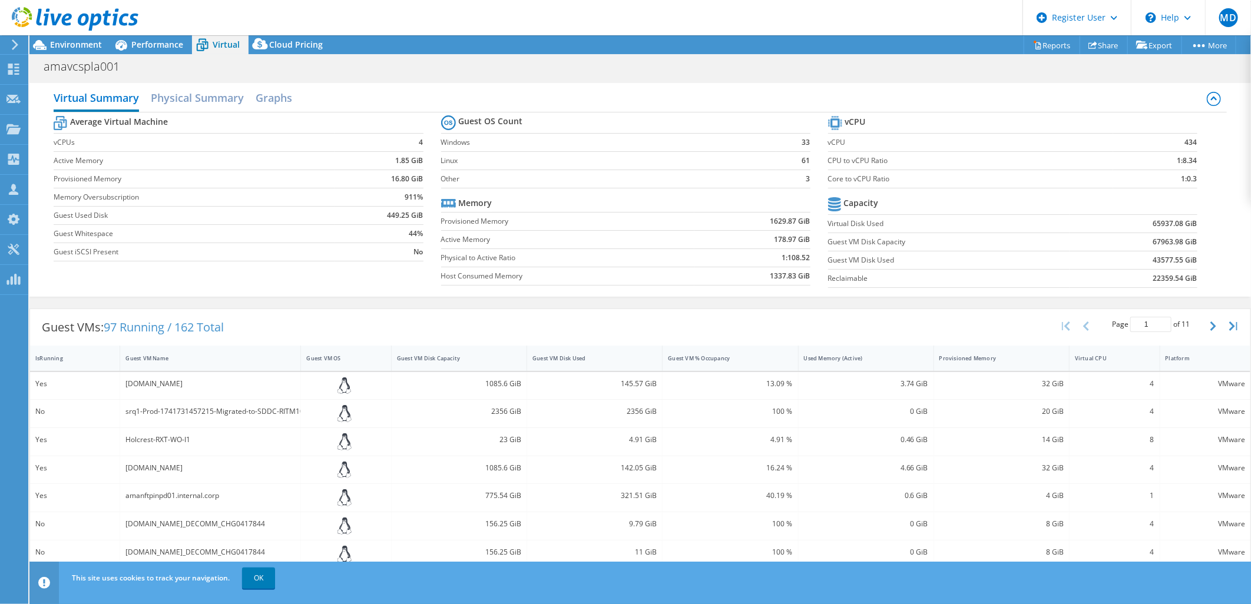
click at [168, 113] on tr "Average Virtual Machine" at bounding box center [238, 123] width 369 height 21
click at [180, 113] on tr "Average Virtual Machine" at bounding box center [238, 123] width 369 height 21
click at [187, 113] on tr "Average Virtual Machine" at bounding box center [238, 123] width 369 height 21
click at [193, 106] on h2 "Physical Summary" at bounding box center [197, 99] width 93 height 26
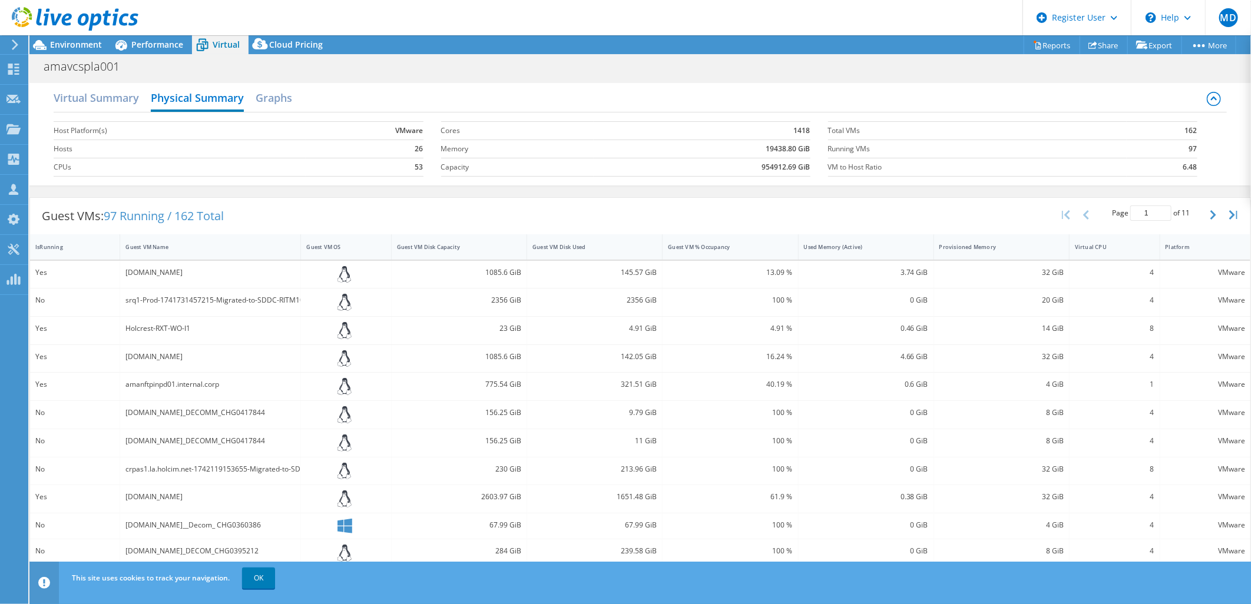
click at [251, 92] on div "Virtual Summary Physical Summary Graphs" at bounding box center [640, 99] width 1172 height 27
click at [257, 92] on div "Virtual Summary Physical Summary Graphs" at bounding box center [640, 99] width 1172 height 27
click at [263, 92] on h2 "Graphs" at bounding box center [274, 99] width 37 height 26
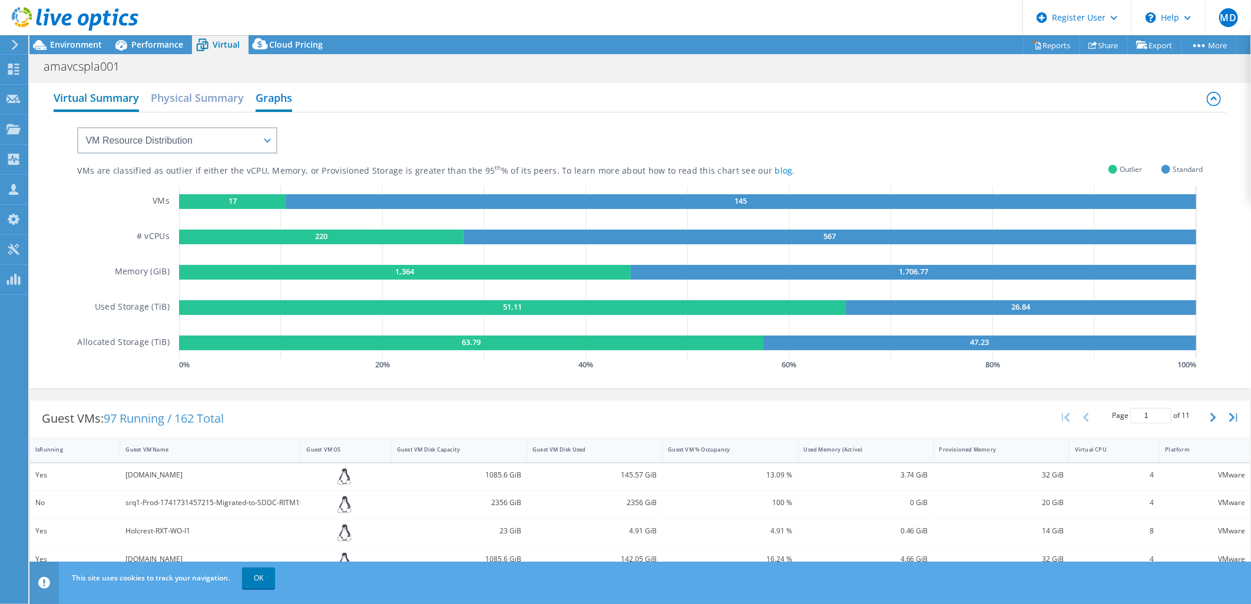
click at [93, 92] on h2 "Virtual Summary" at bounding box center [96, 99] width 85 height 26
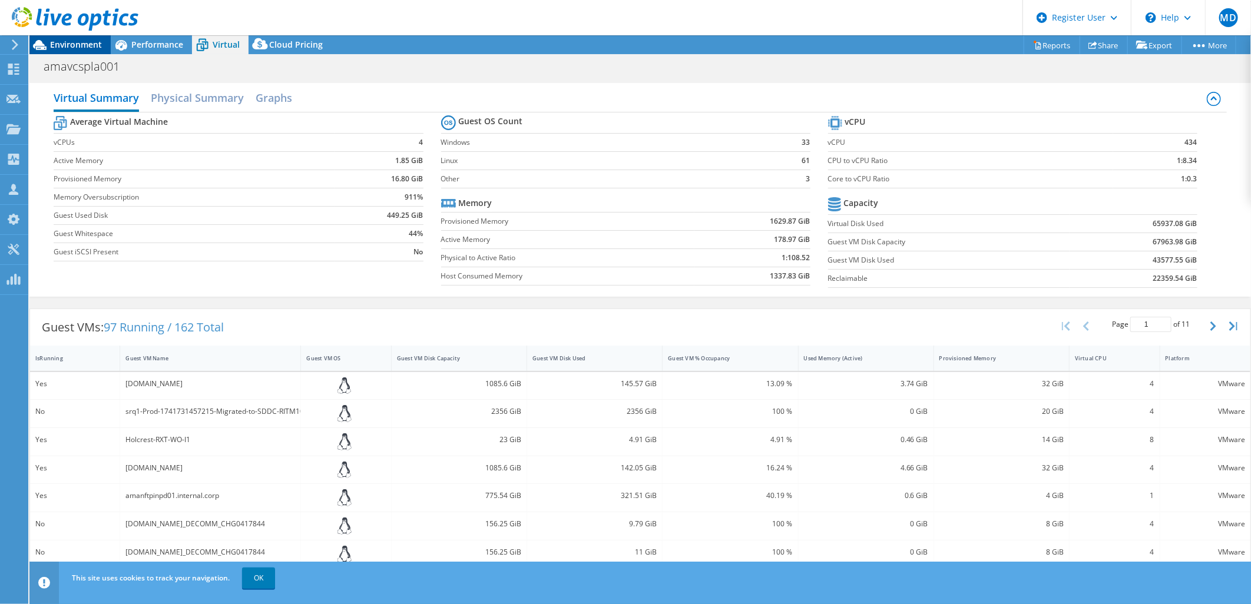
click at [71, 42] on span "Environment" at bounding box center [76, 44] width 52 height 11
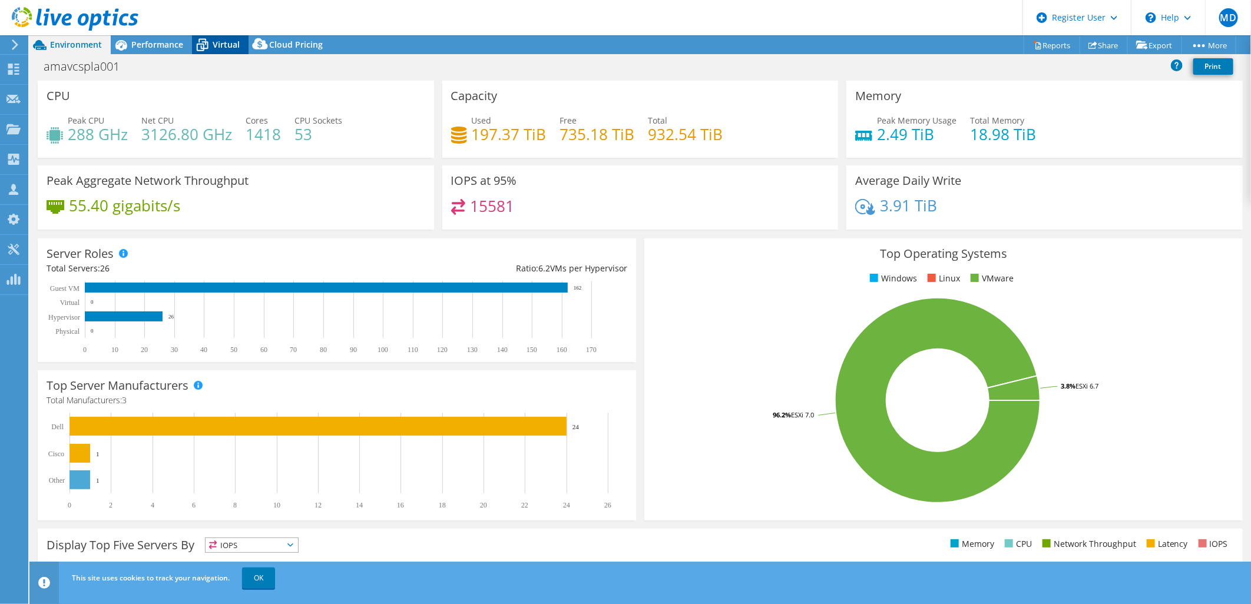
click at [195, 44] on icon at bounding box center [202, 45] width 21 height 21
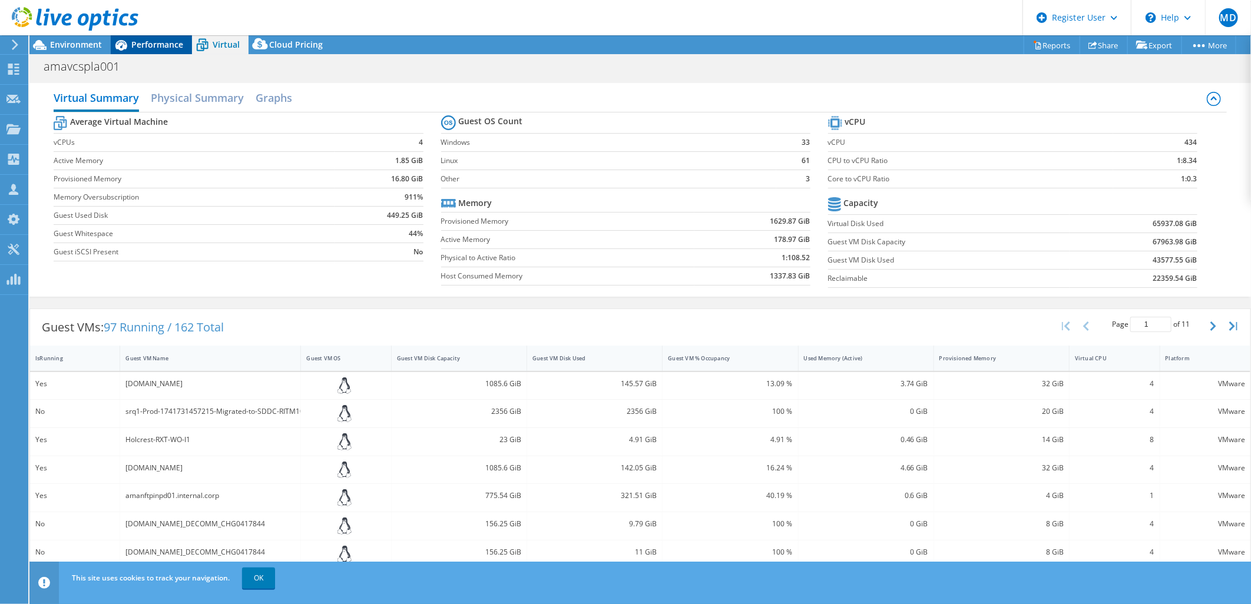
click at [187, 44] on div "Performance" at bounding box center [151, 44] width 81 height 19
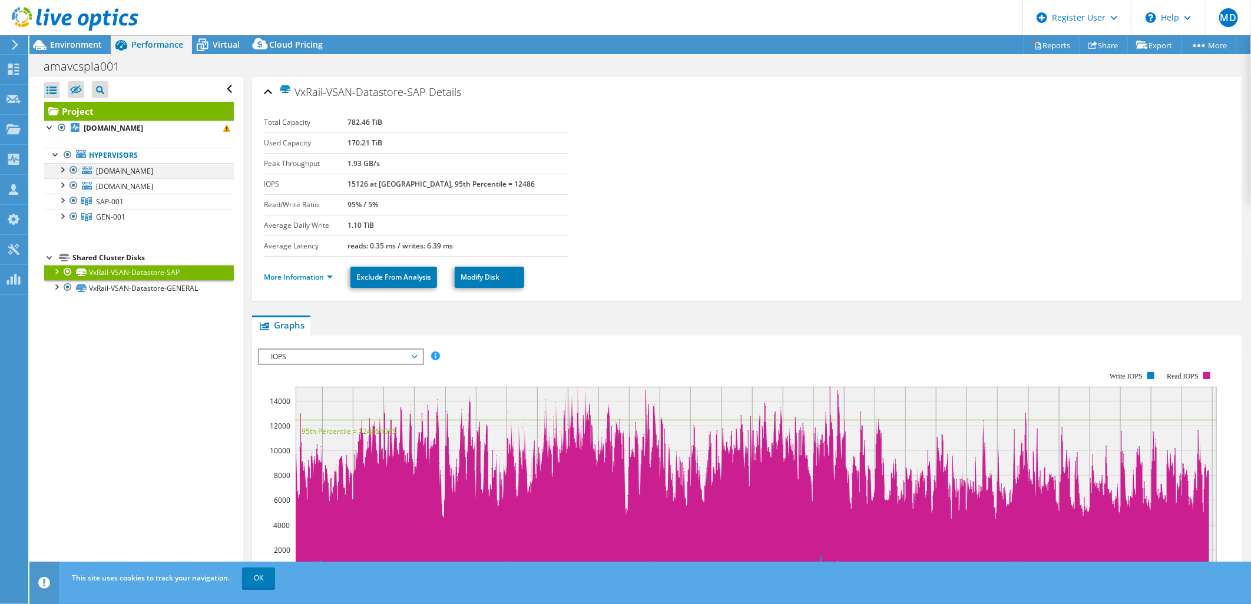
click at [62, 167] on div at bounding box center [62, 169] width 12 height 12
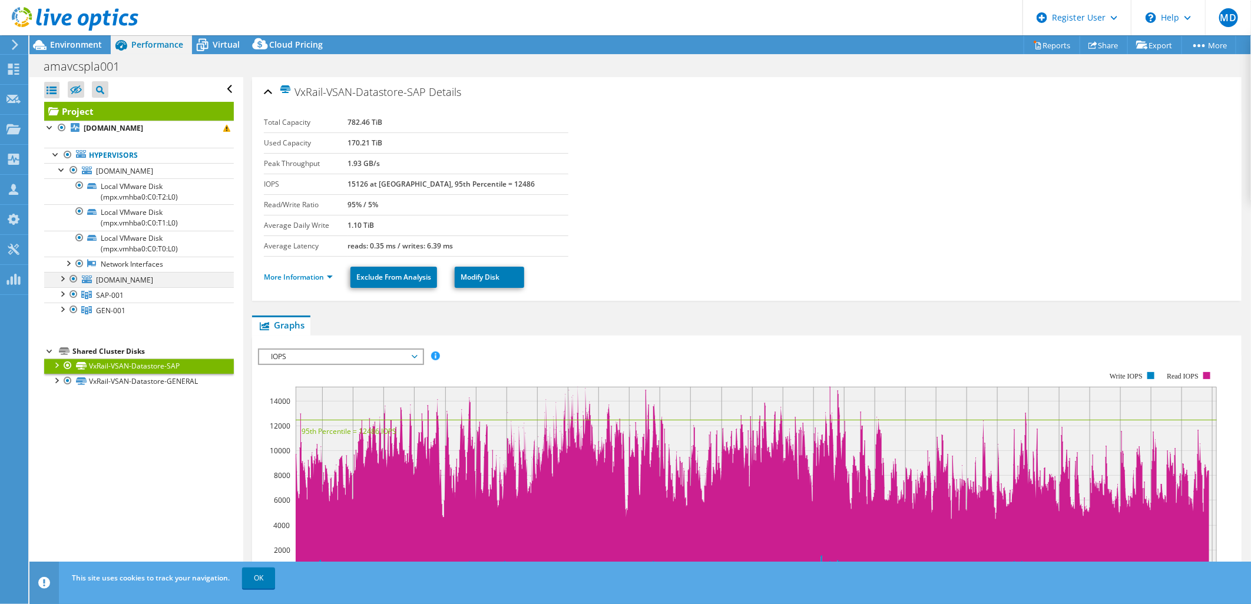
click at [63, 279] on div at bounding box center [62, 278] width 12 height 12
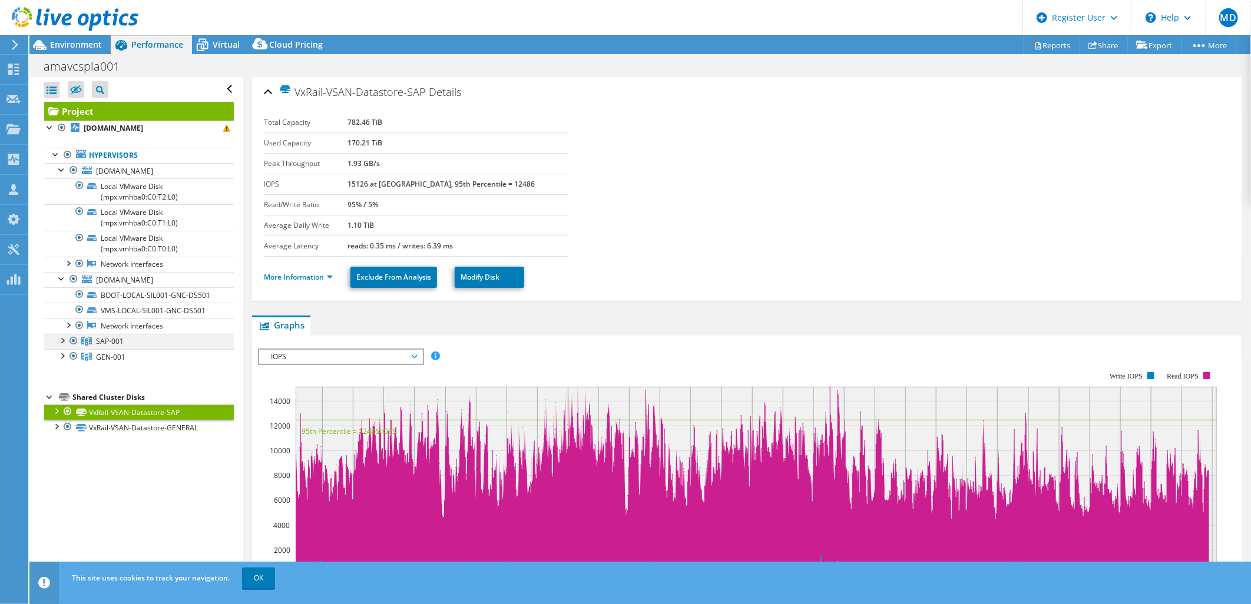
click at [61, 340] on div at bounding box center [62, 340] width 12 height 12
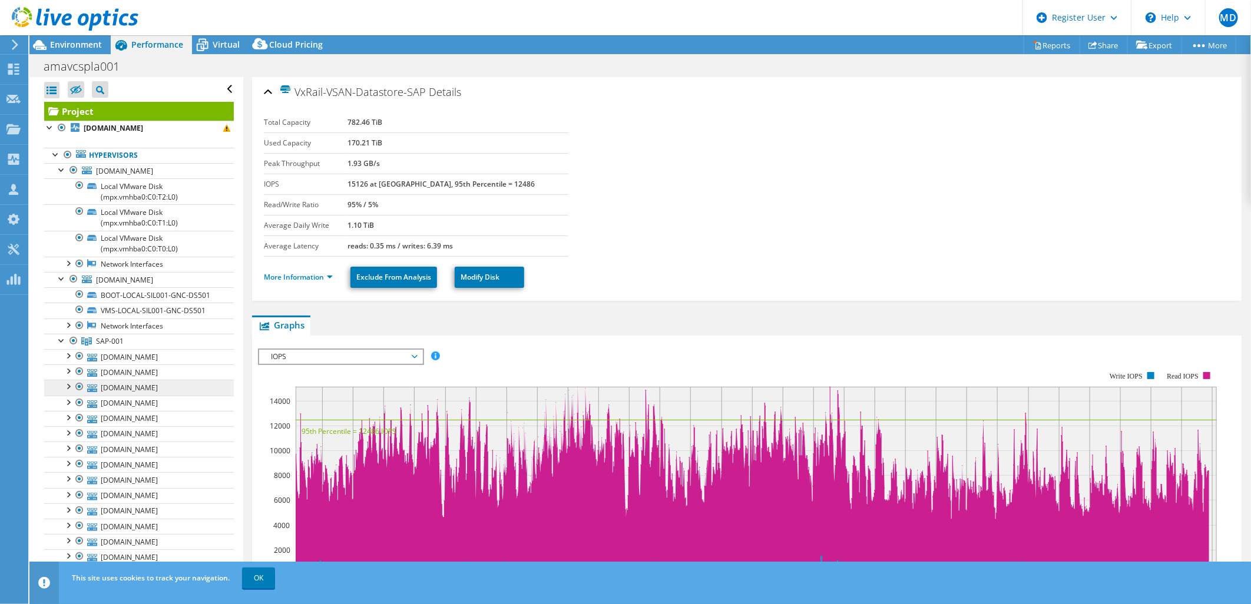
scroll to position [85, 0]
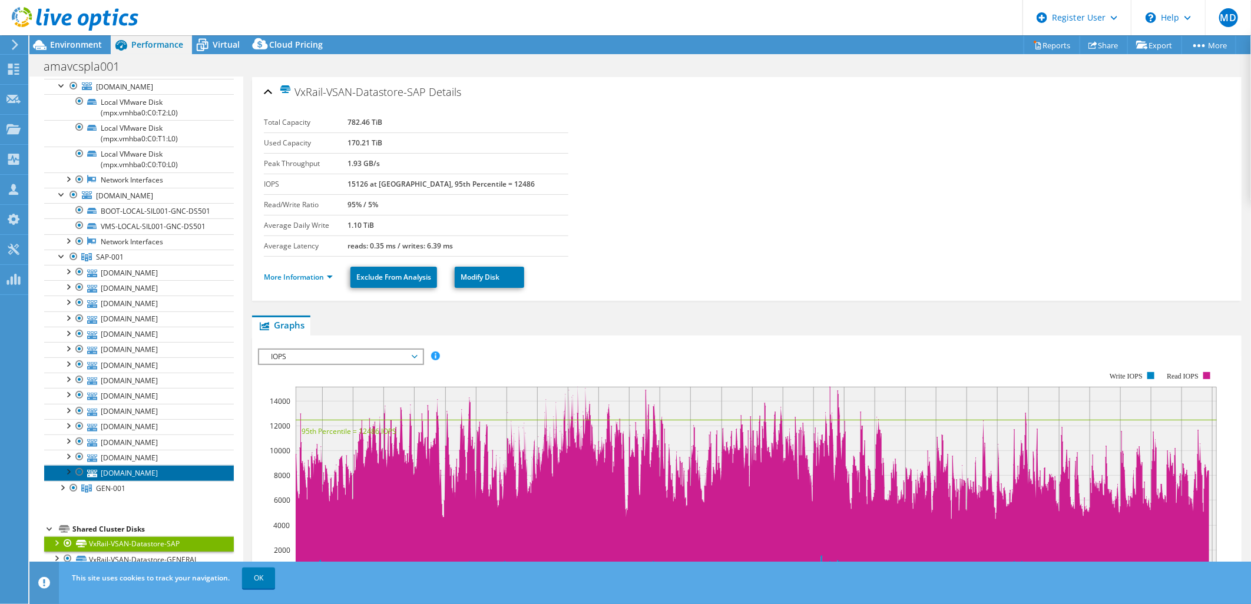
click at [156, 473] on link "[DOMAIN_NAME]" at bounding box center [139, 472] width 190 height 15
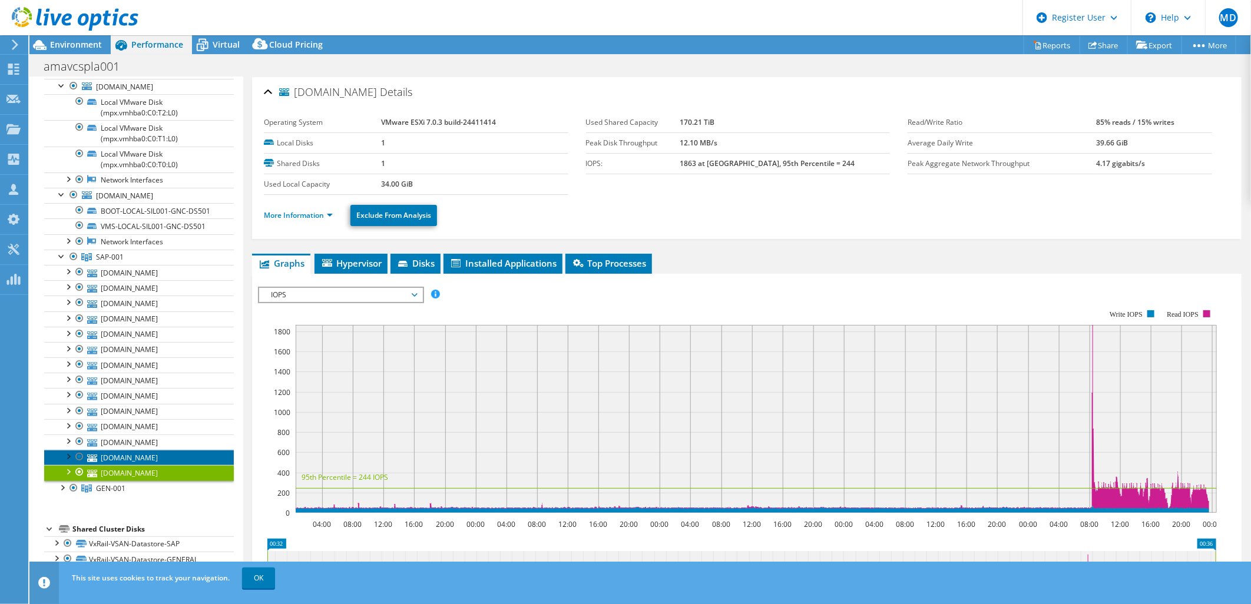
click at [106, 455] on link "[DOMAIN_NAME]" at bounding box center [139, 457] width 190 height 15
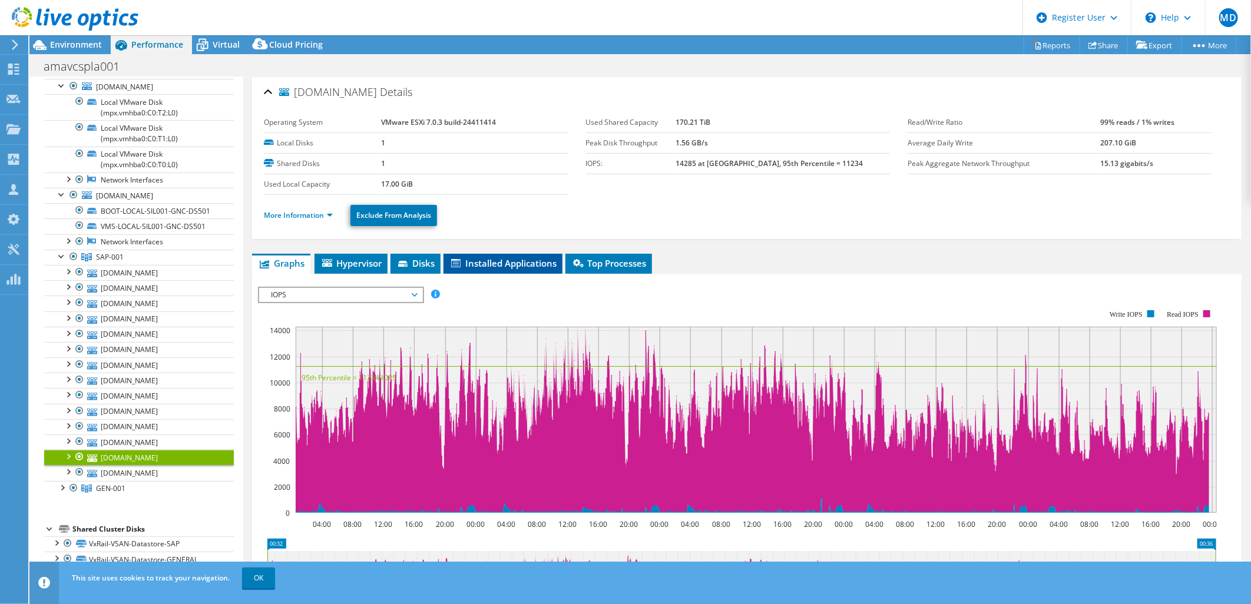
click at [511, 260] on span "Installed Applications" at bounding box center [502, 263] width 107 height 12
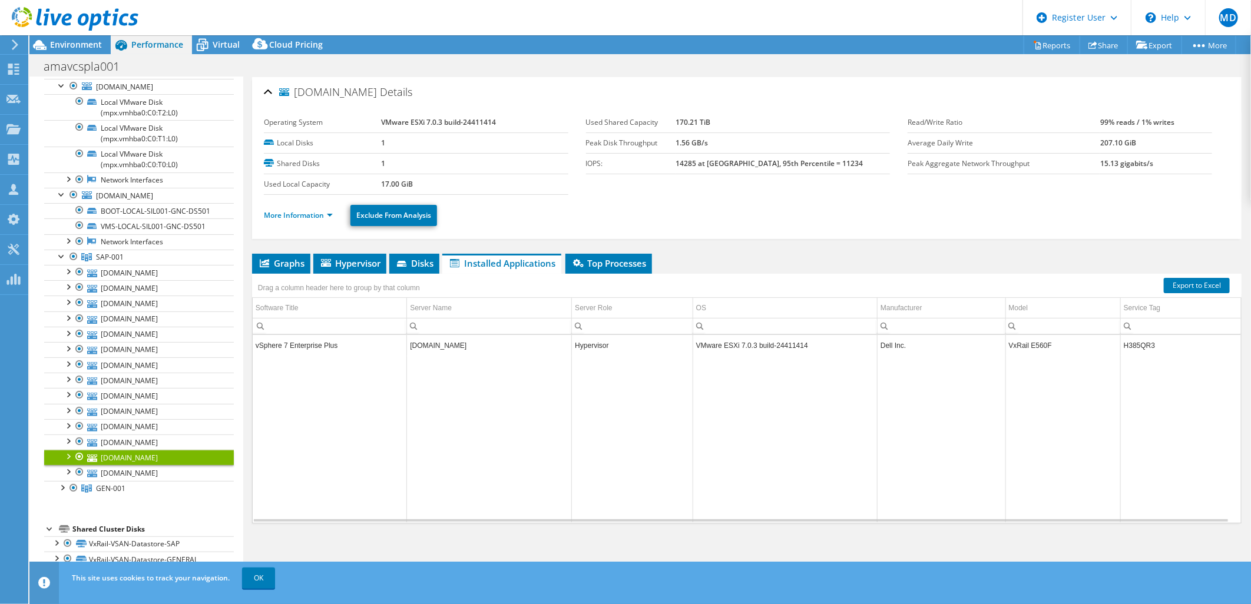
click at [618, 279] on div "Drag a column header here to group by that column" at bounding box center [746, 281] width 989 height 15
click at [617, 269] on li "Top Processes" at bounding box center [608, 264] width 87 height 20
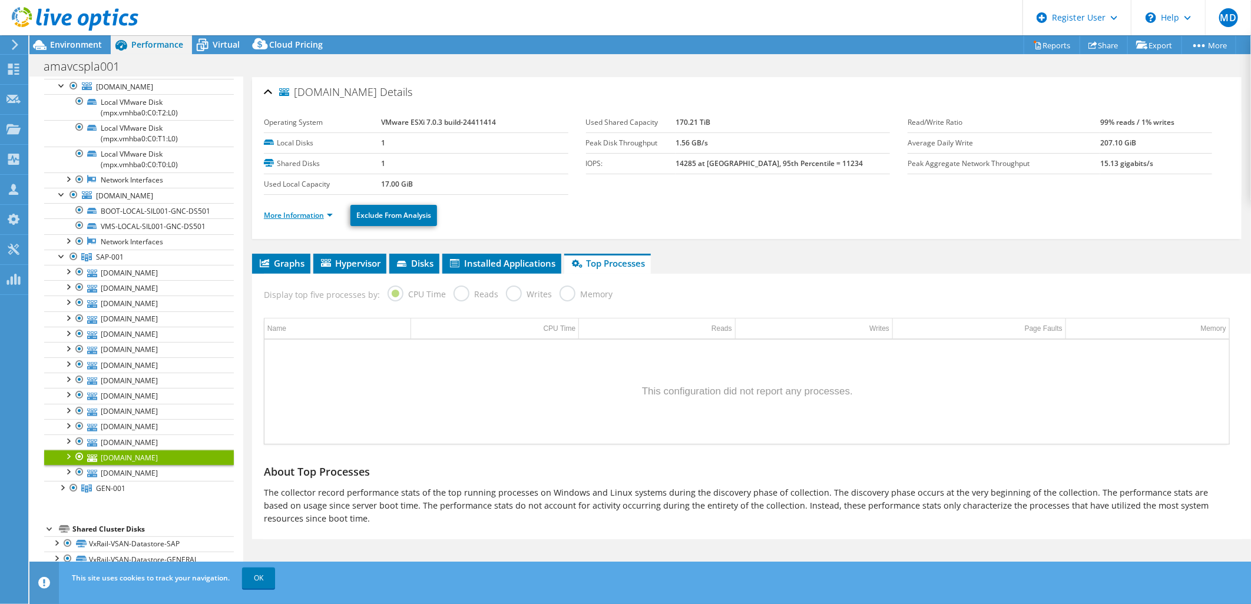
click at [330, 218] on link "More Information" at bounding box center [298, 215] width 69 height 10
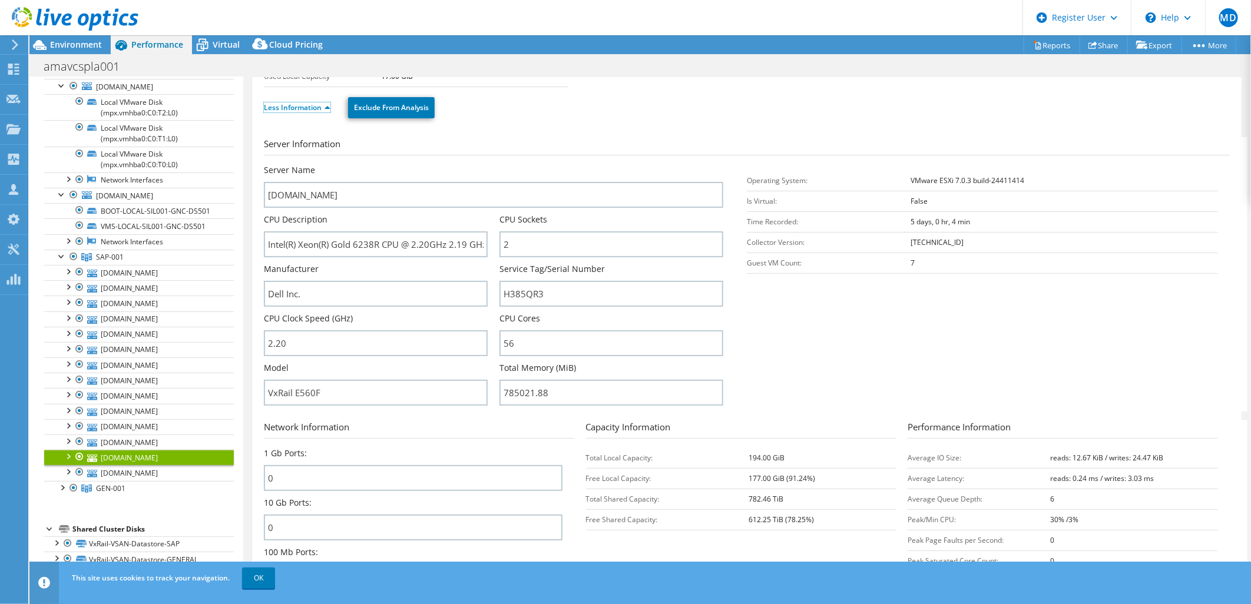
scroll to position [0, 0]
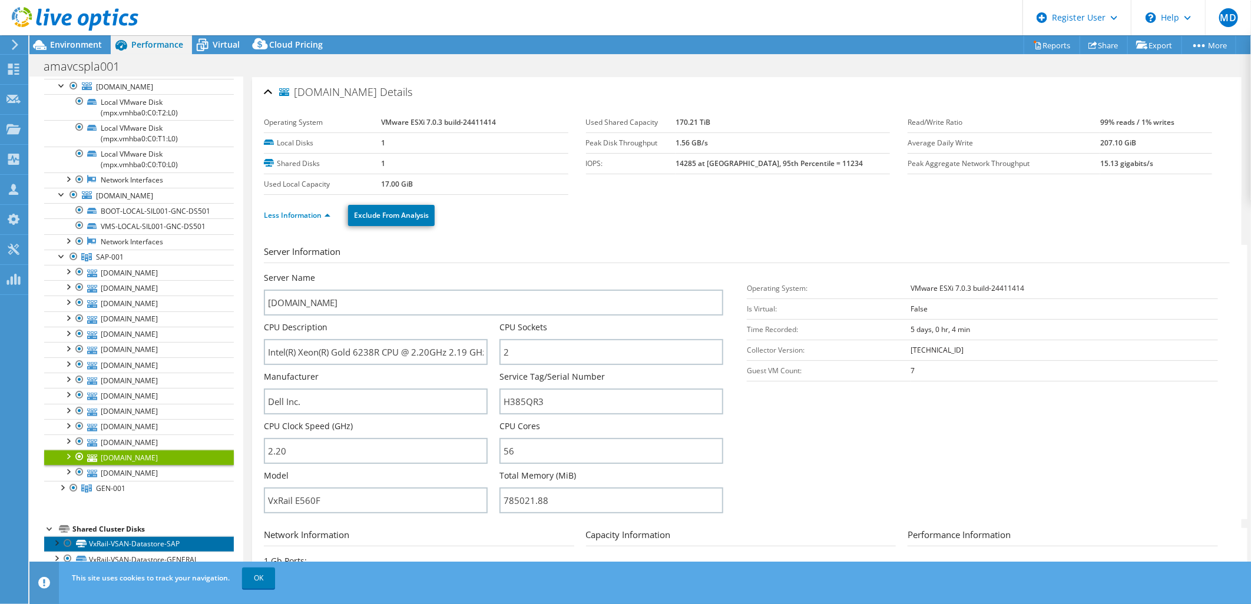
click at [160, 542] on link "VxRail-VSAN-Datastore-SAP" at bounding box center [139, 543] width 190 height 15
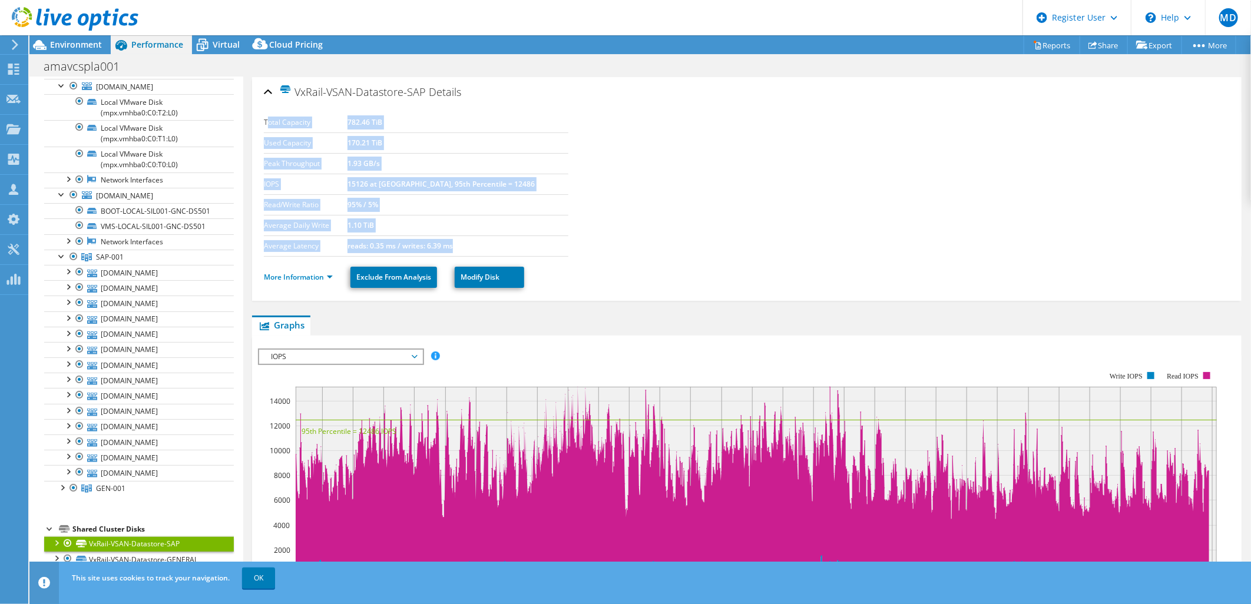
drag, startPoint x: 489, startPoint y: 246, endPoint x: 267, endPoint y: 115, distance: 257.6
click at [268, 115] on tbody "Total Capacity 782.46 TiB Used Capacity 170.21 TiB Peak Throughput 1.93 GB/s IO…" at bounding box center [416, 184] width 304 height 144
click at [268, 117] on label "Total Capacity" at bounding box center [306, 123] width 84 height 12
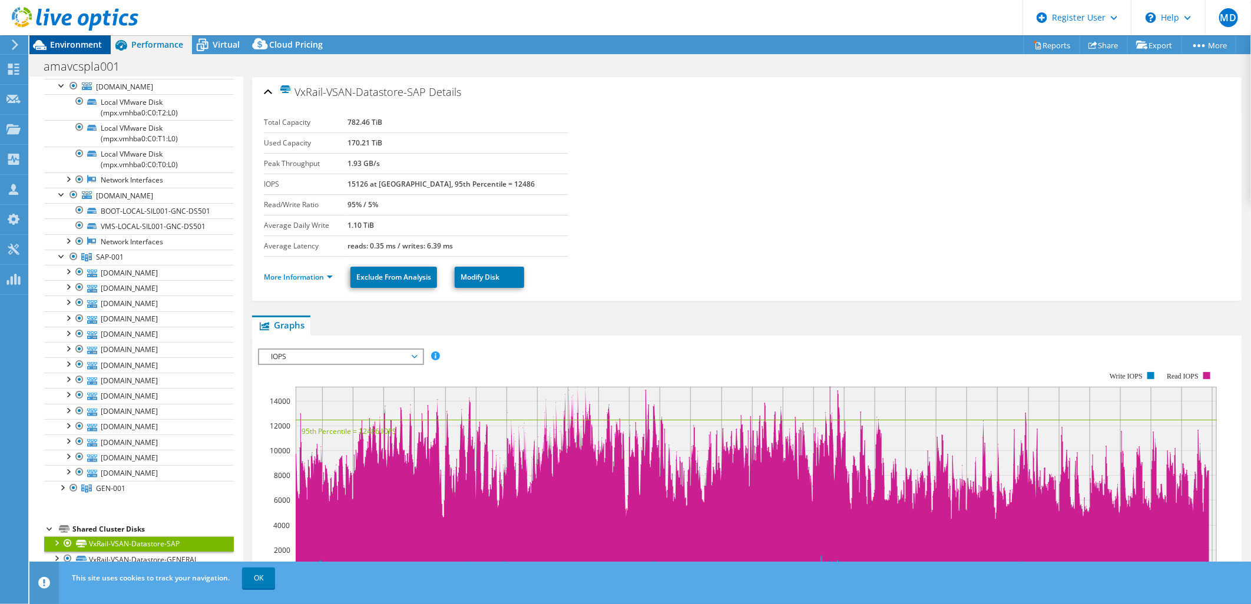
click at [45, 44] on icon at bounding box center [39, 45] width 21 height 21
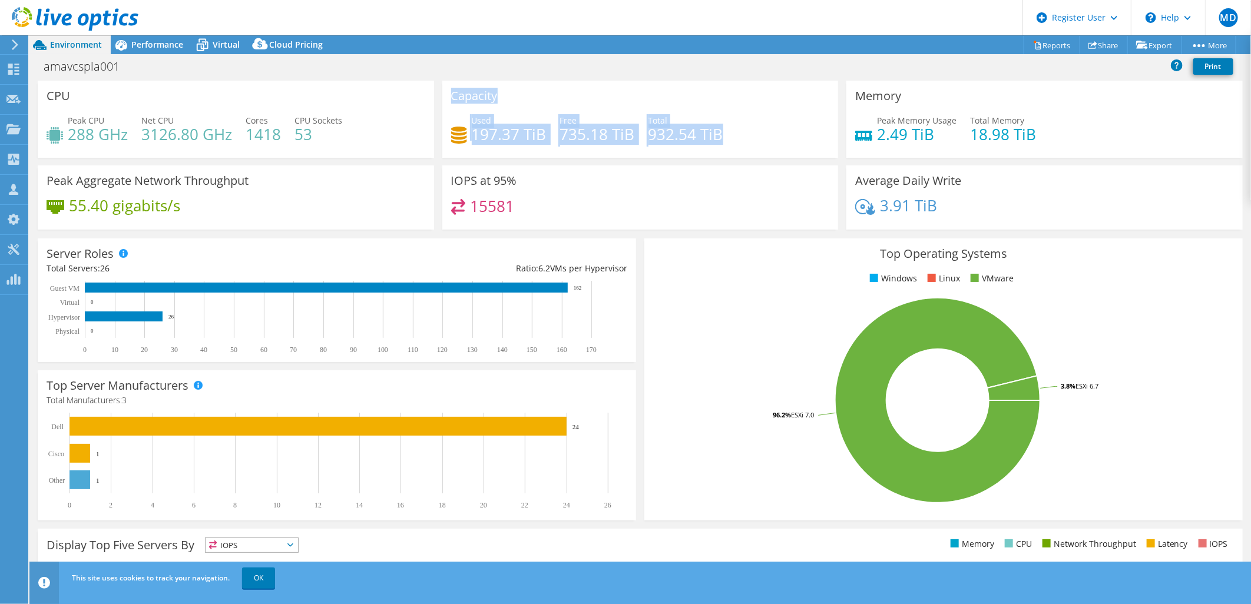
drag, startPoint x: 445, startPoint y: 91, endPoint x: 760, endPoint y: 128, distance: 317.2
click at [760, 128] on div "Capacity Used 197.37 TiB Free 735.18 TiB Total 932.54 TiB" at bounding box center [640, 119] width 396 height 77
click at [757, 128] on div "Used 197.37 TiB Free 735.18 TiB Total 932.54 TiB" at bounding box center [640, 133] width 379 height 38
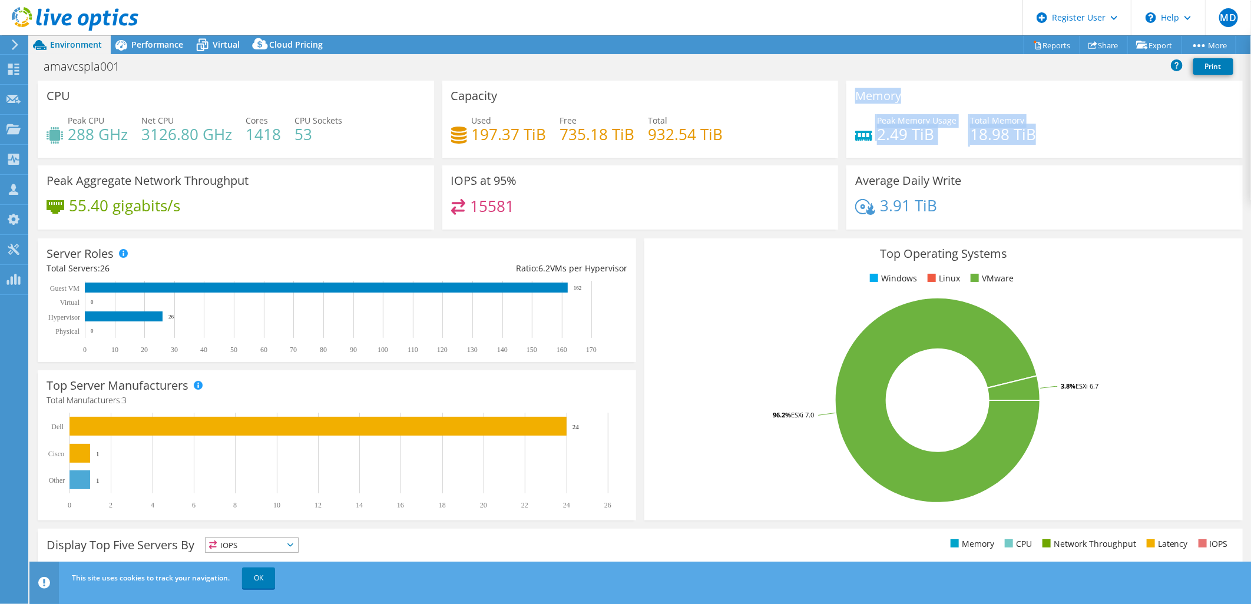
drag, startPoint x: 845, startPoint y: 91, endPoint x: 1065, endPoint y: 131, distance: 223.3
click at [1060, 128] on div "Memory Peak Memory Usage 2.49 TiB Total Memory 18.98 TiB" at bounding box center [1044, 119] width 396 height 77
click at [1066, 131] on div "Peak Memory Usage 2.49 TiB Total Memory 18.98 TiB" at bounding box center [1044, 133] width 379 height 38
